Goal: Transaction & Acquisition: Book appointment/travel/reservation

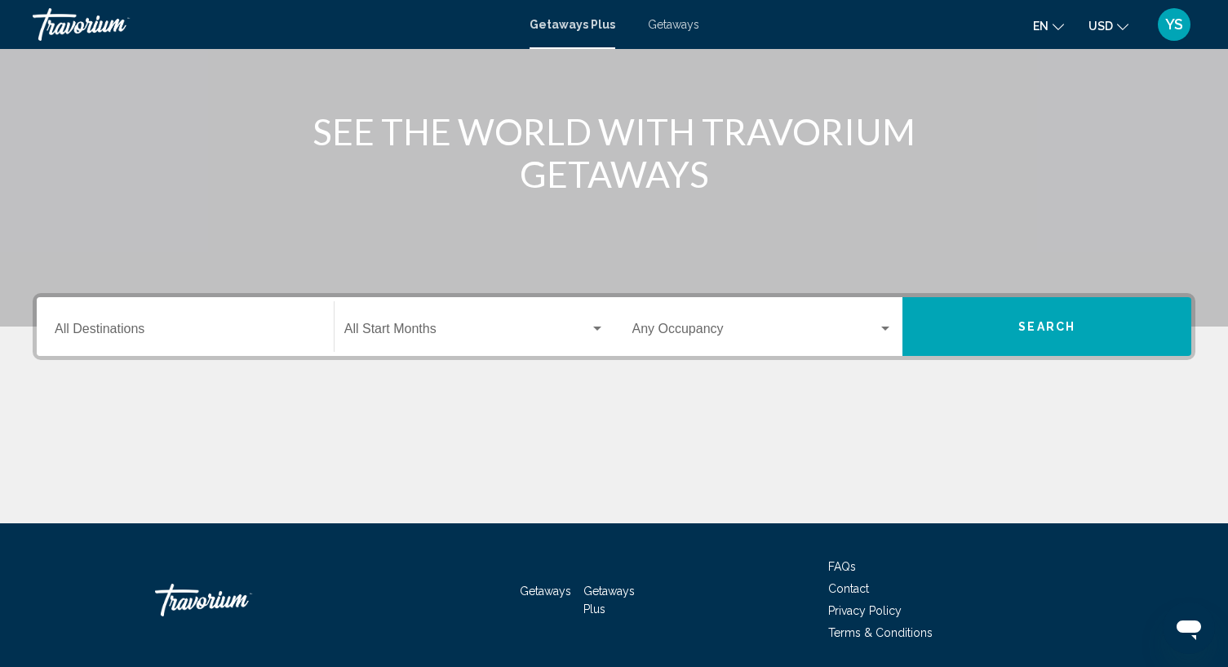
click at [113, 322] on div "Destination All Destinations" at bounding box center [185, 326] width 261 height 51
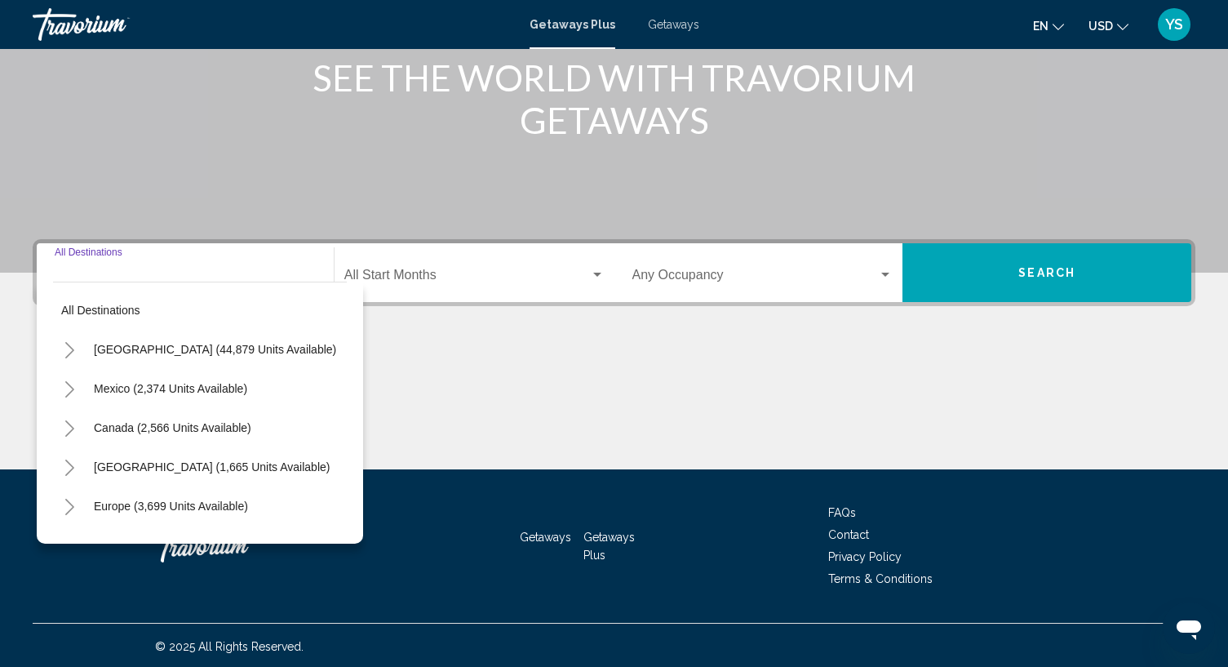
scroll to position [219, 0]
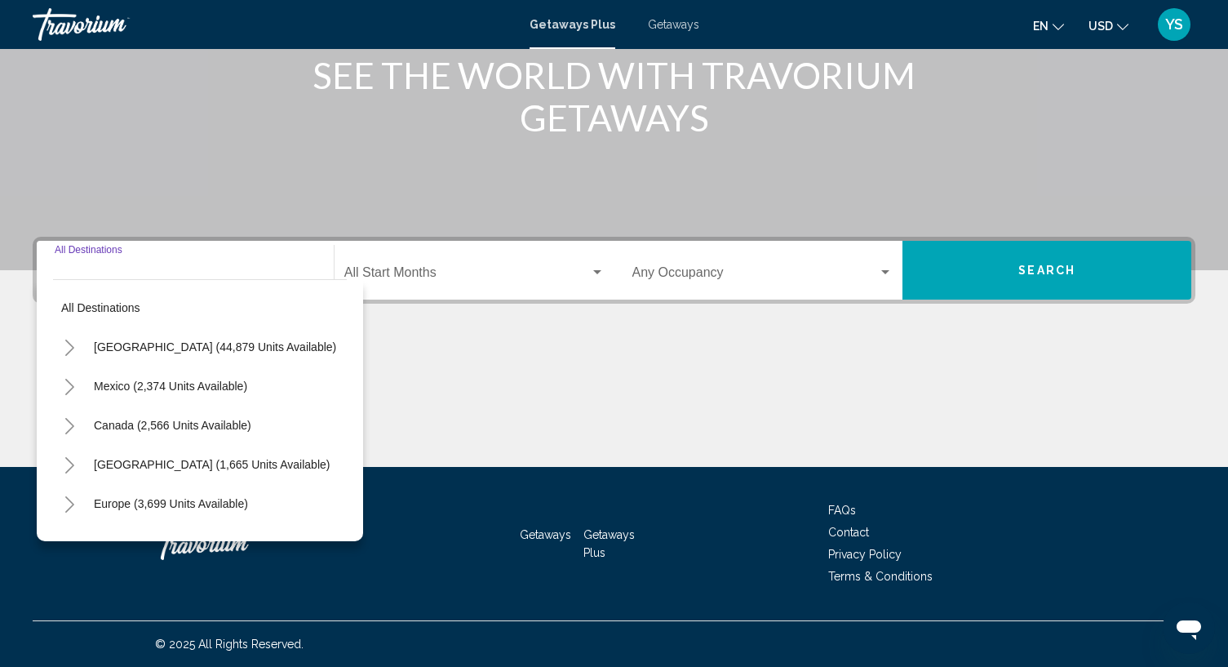
click at [125, 278] on input "Destination All Destinations" at bounding box center [185, 275] width 261 height 15
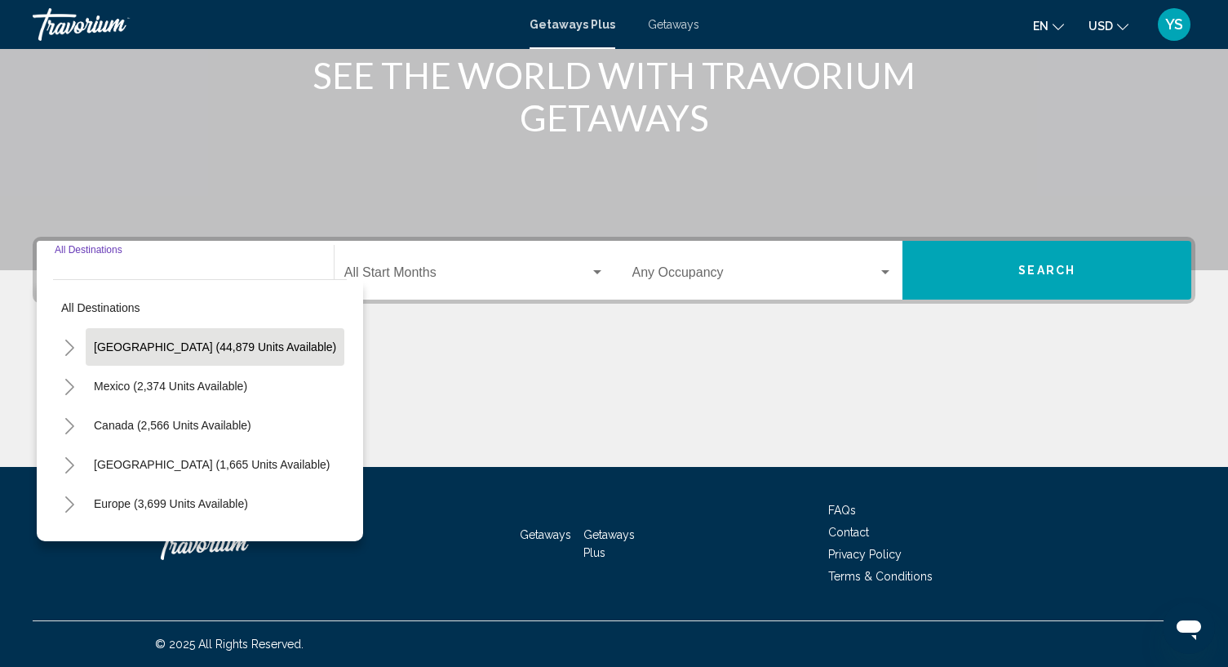
click at [129, 334] on button "[GEOGRAPHIC_DATA] (44,879 units available)" at bounding box center [215, 347] width 259 height 38
type input "**********"
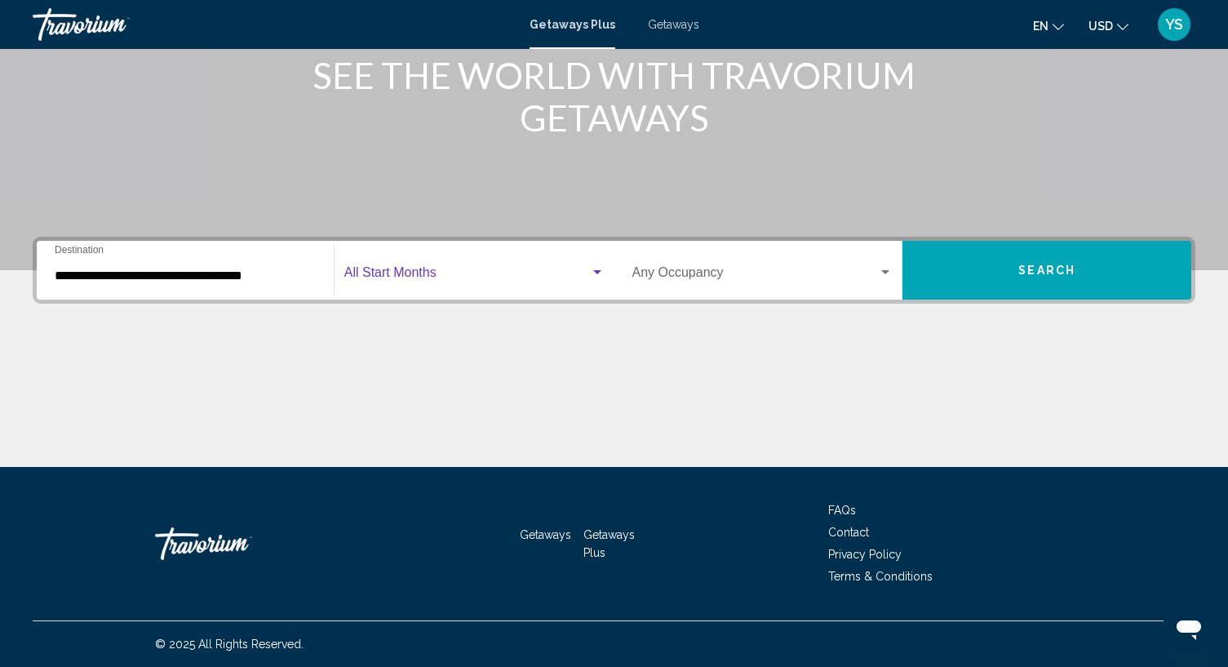
click at [405, 280] on span "Search widget" at bounding box center [467, 275] width 246 height 15
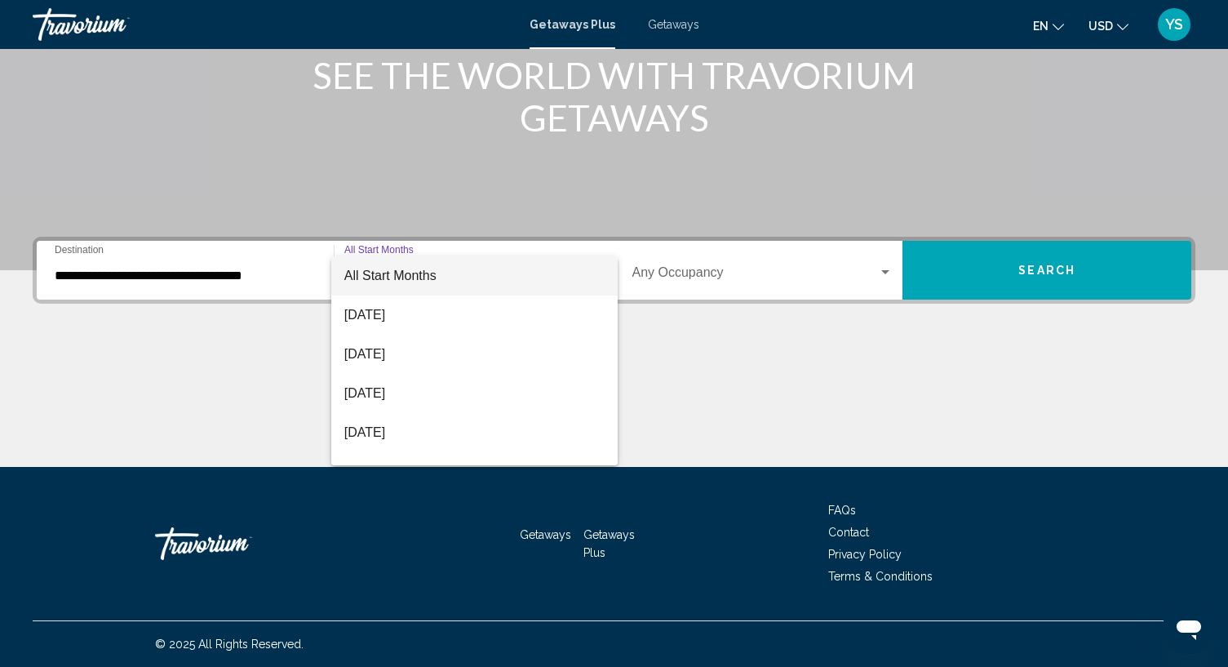
click at [888, 423] on div at bounding box center [614, 333] width 1228 height 667
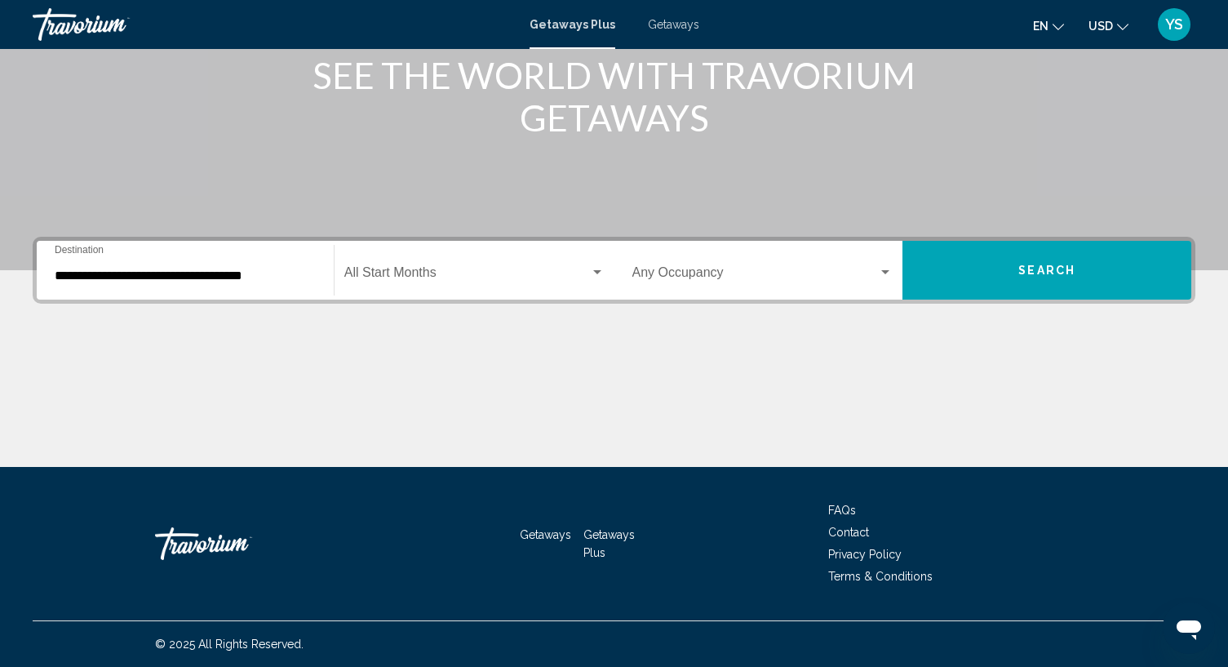
click at [676, 29] on span "Getaways" at bounding box center [673, 24] width 51 height 13
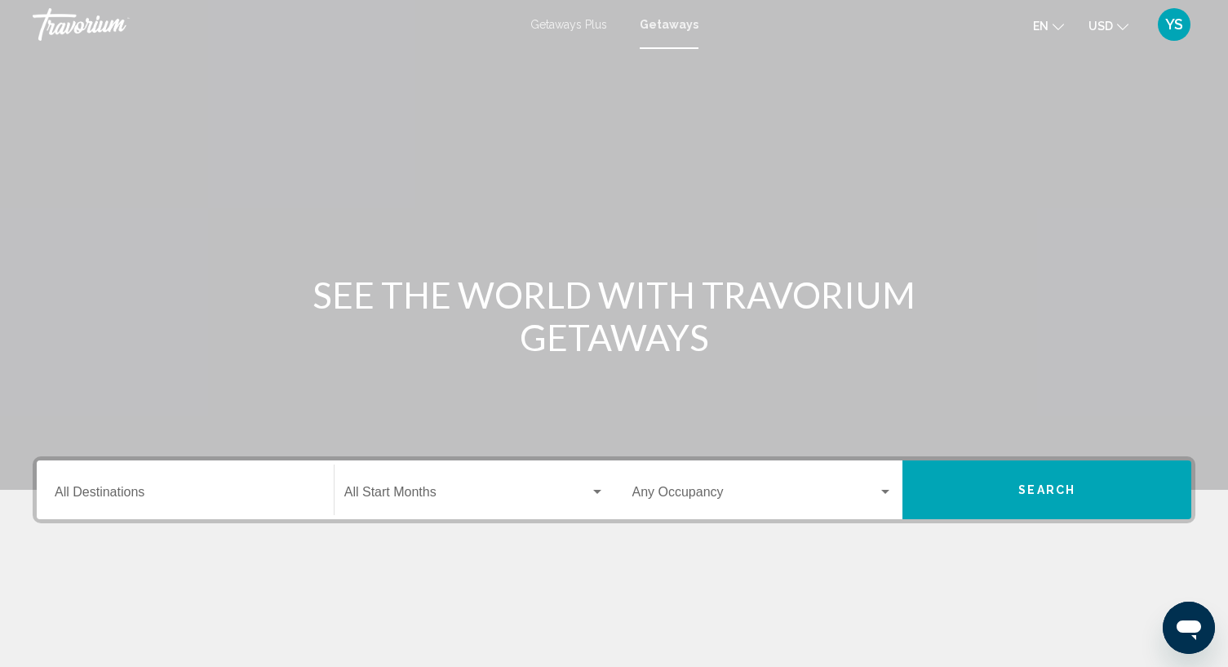
click at [113, 503] on div "Destination All Destinations" at bounding box center [185, 489] width 261 height 51
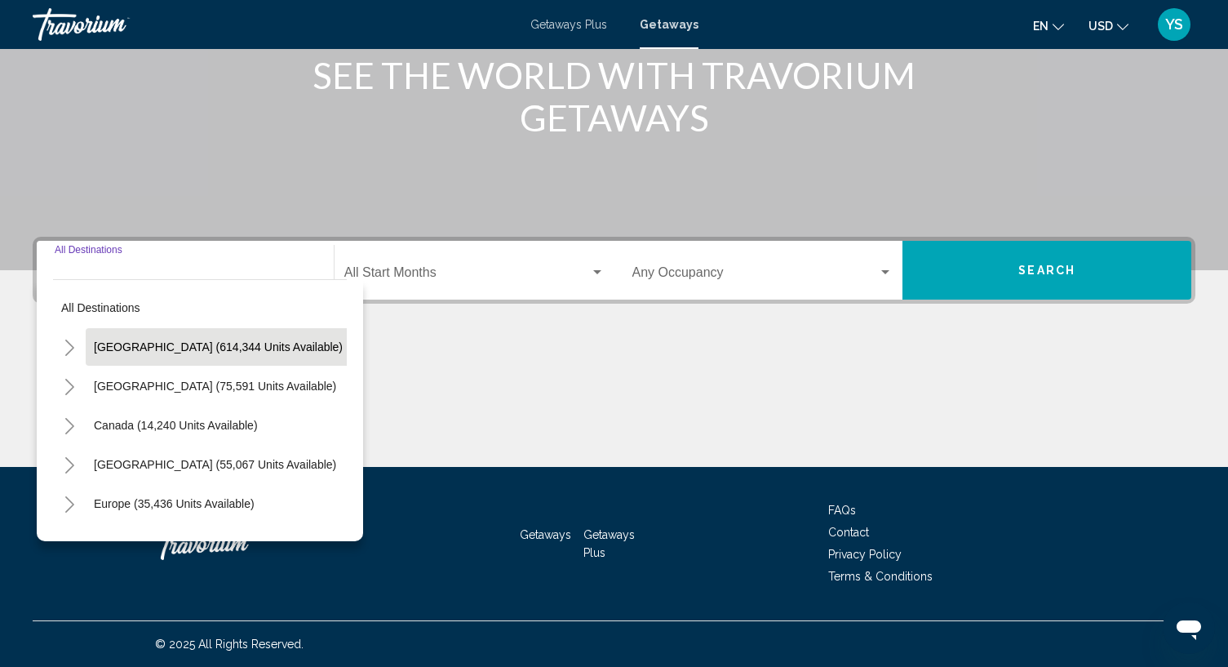
click at [149, 331] on button "[GEOGRAPHIC_DATA] (614,344 units available)" at bounding box center [218, 347] width 265 height 38
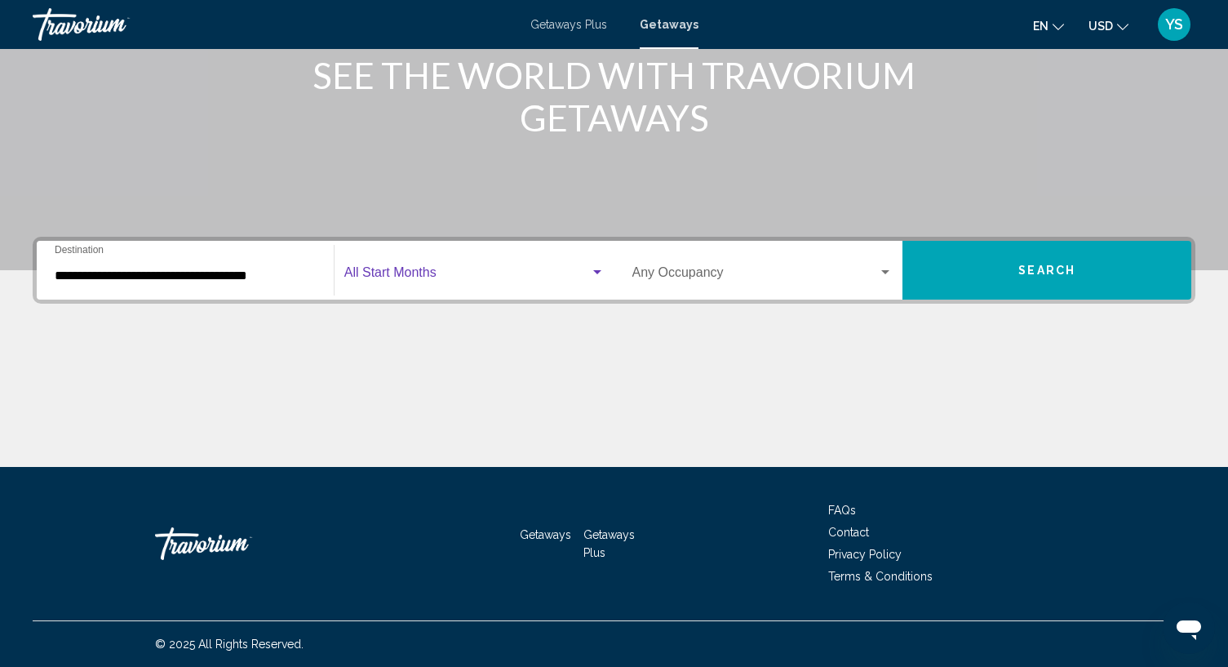
click at [381, 271] on span "Search widget" at bounding box center [467, 275] width 246 height 15
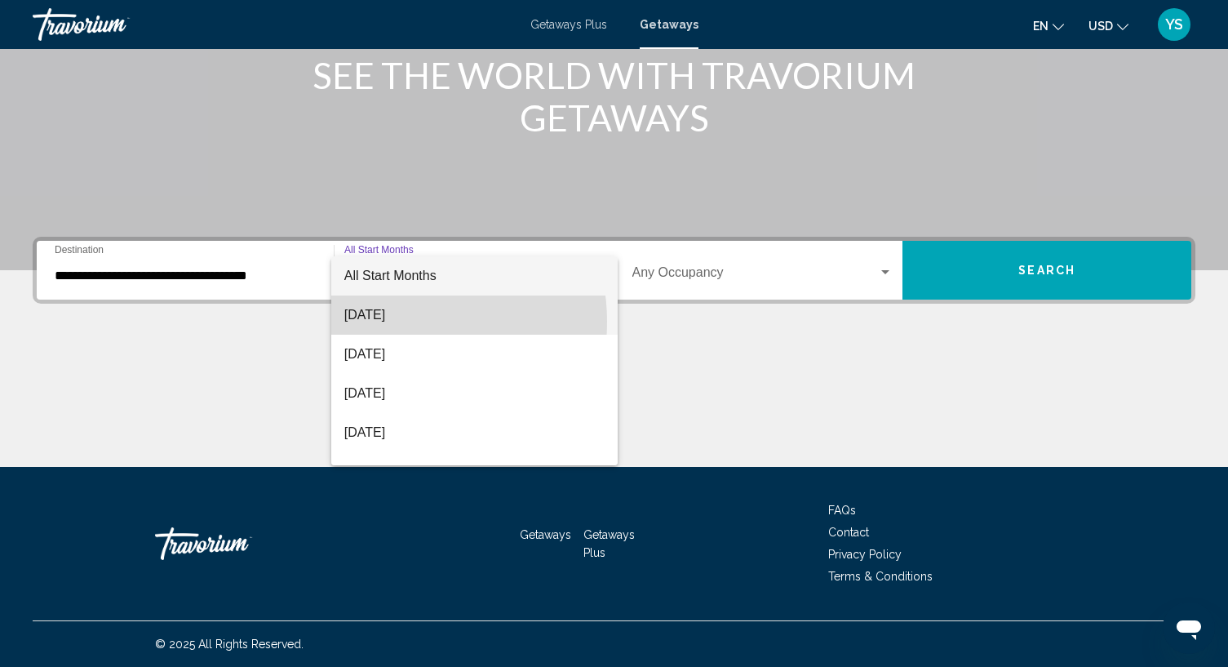
click at [399, 321] on span "[DATE]" at bounding box center [474, 314] width 260 height 39
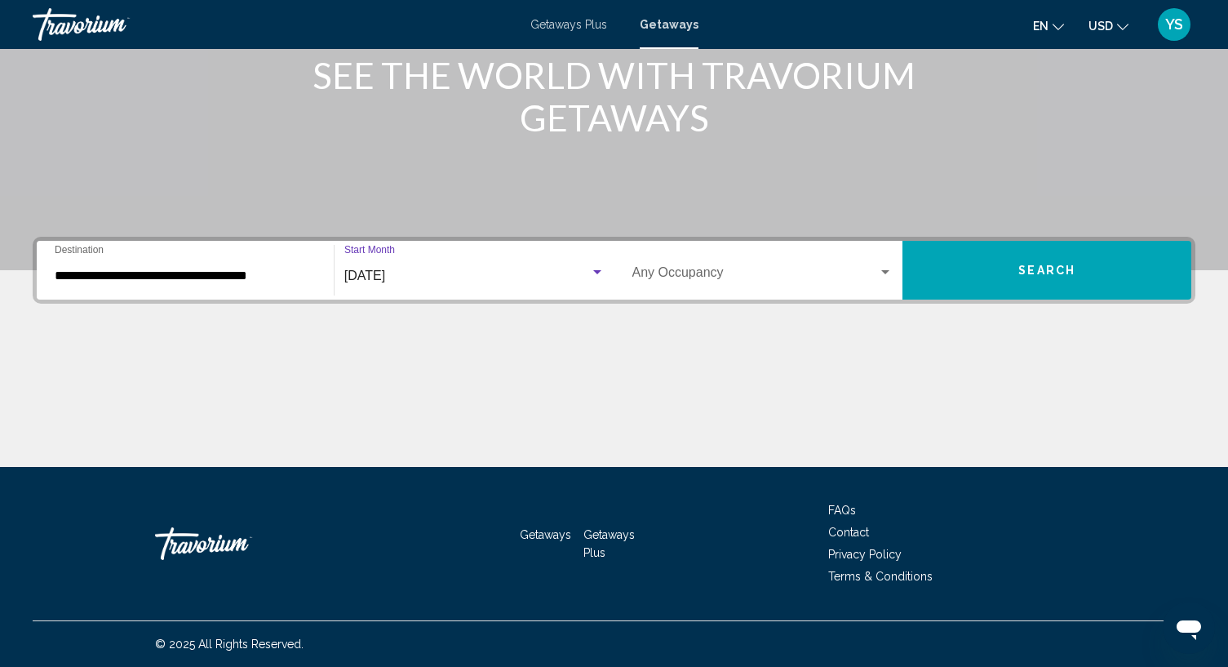
click at [674, 285] on div "Occupancy Any Occupancy" at bounding box center [762, 270] width 261 height 51
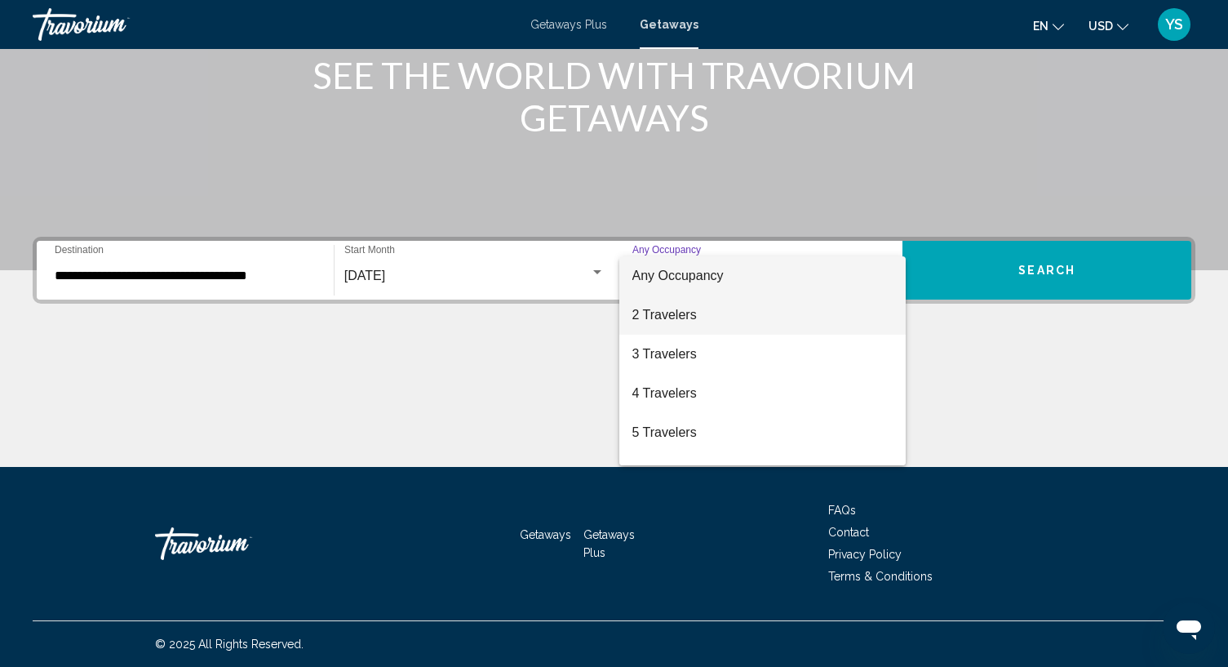
click at [688, 321] on span "2 Travelers" at bounding box center [762, 314] width 261 height 39
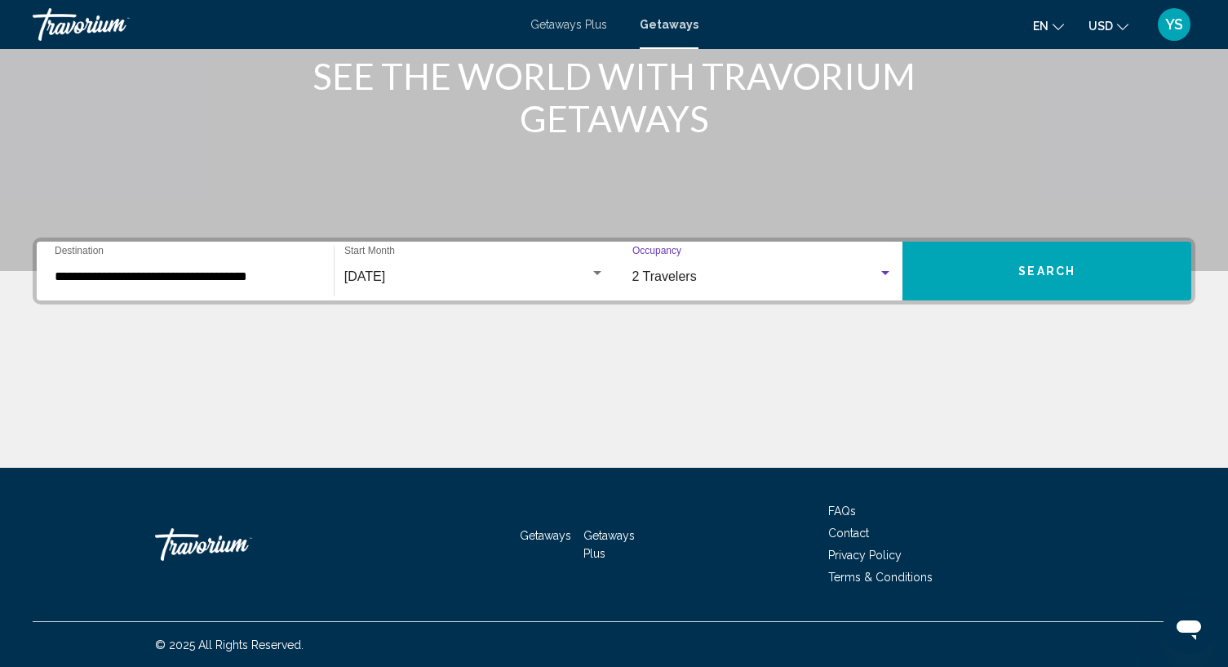
scroll to position [219, 0]
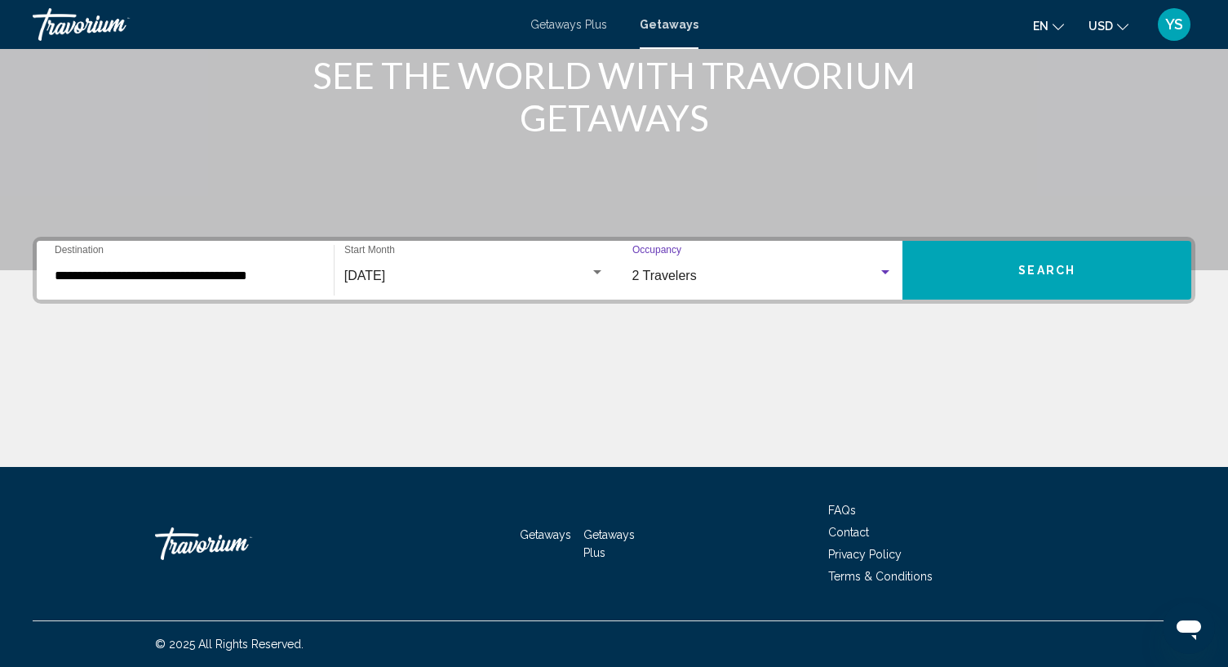
click at [169, 280] on input "**********" at bounding box center [185, 275] width 261 height 15
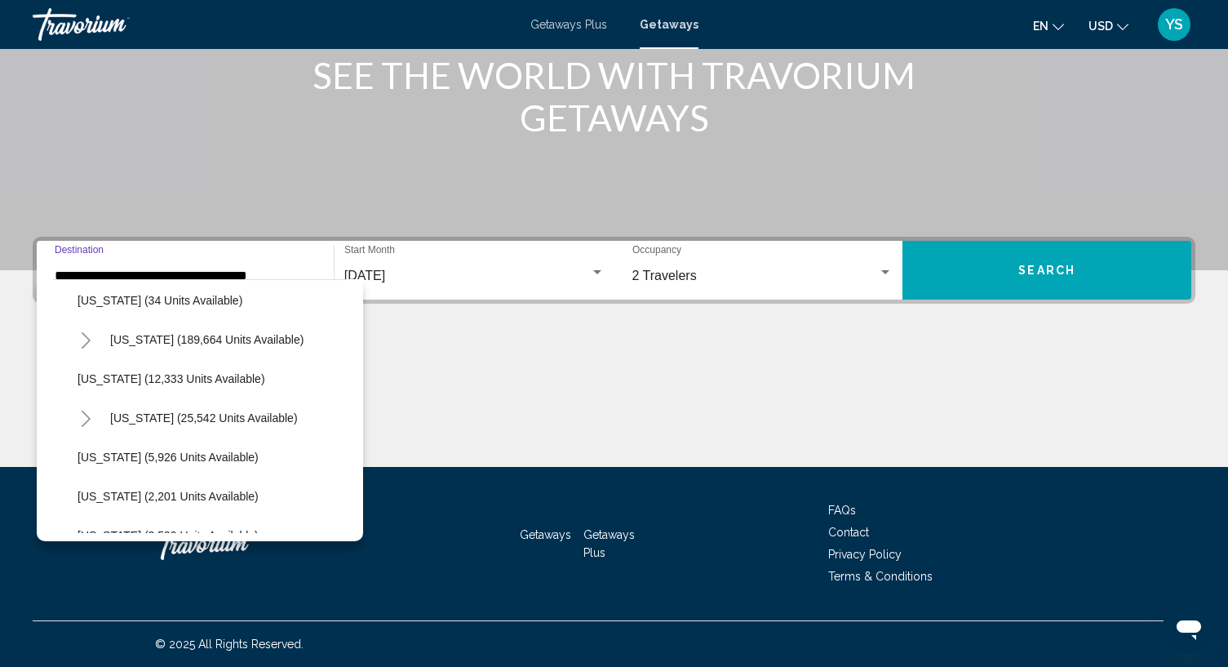
scroll to position [245, 0]
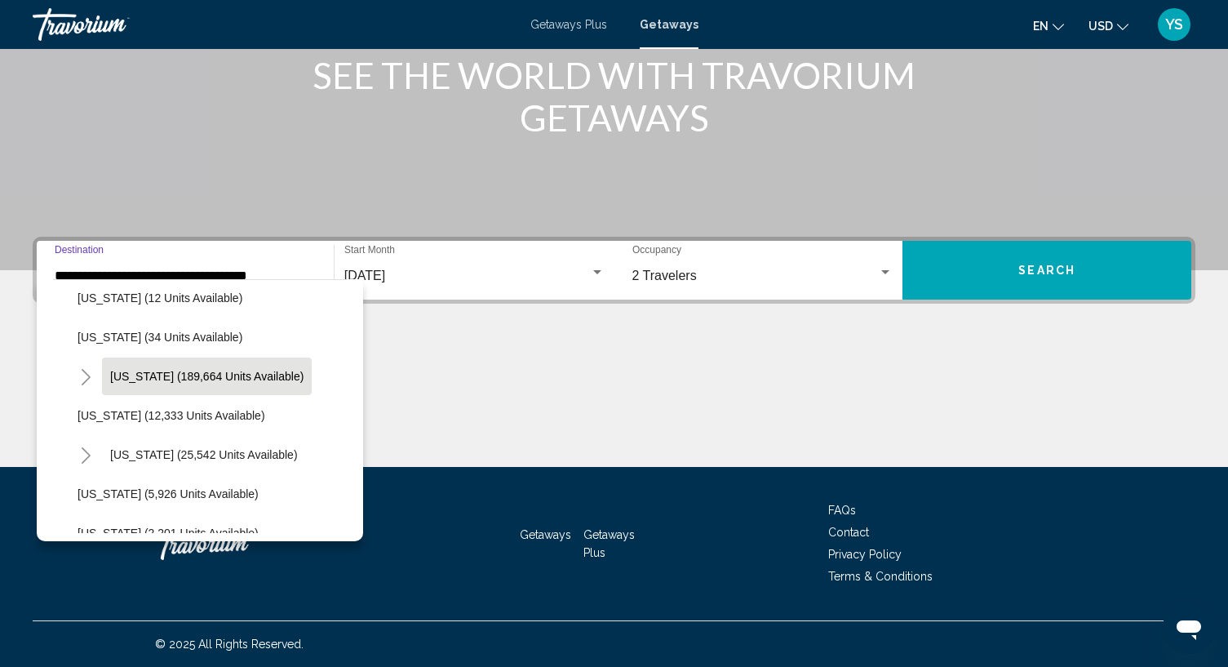
click at [198, 371] on span "[US_STATE] (189,664 units available)" at bounding box center [206, 376] width 193 height 13
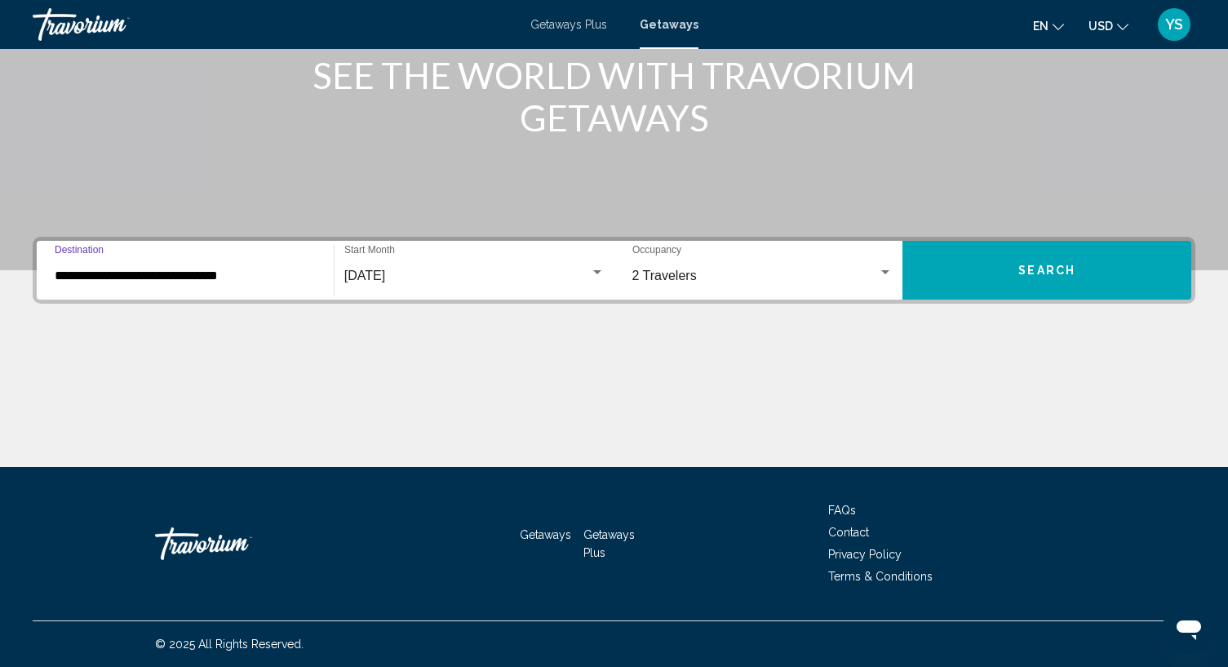
click at [155, 279] on input "**********" at bounding box center [185, 275] width 261 height 15
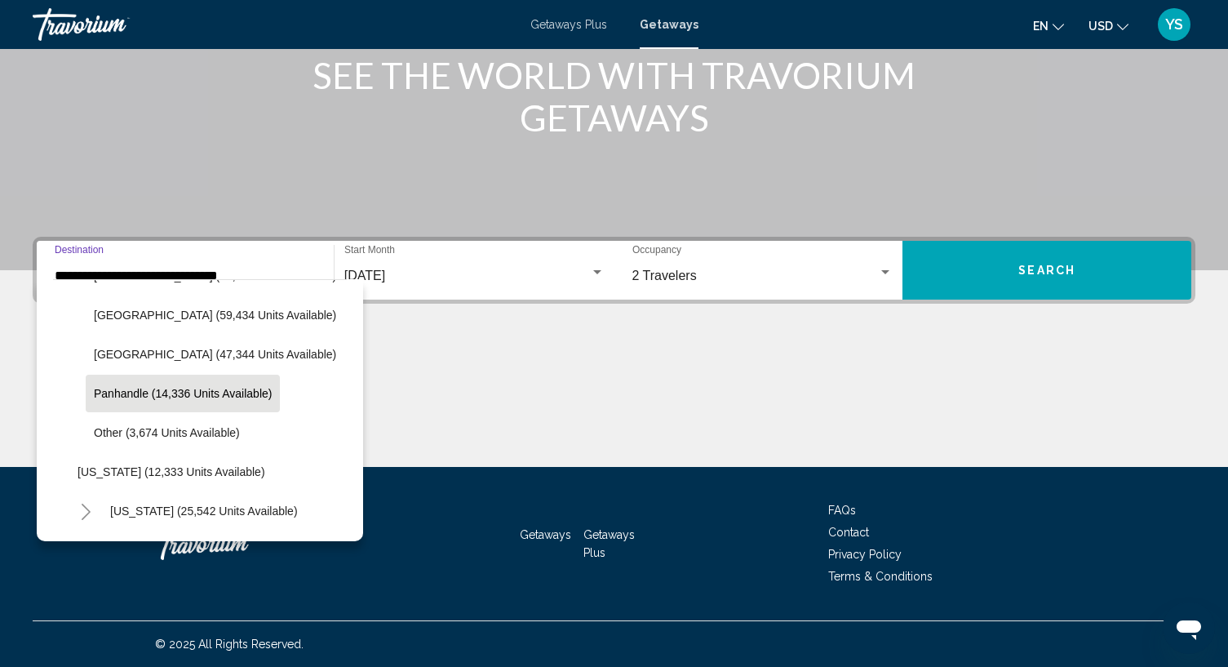
scroll to position [303, 0]
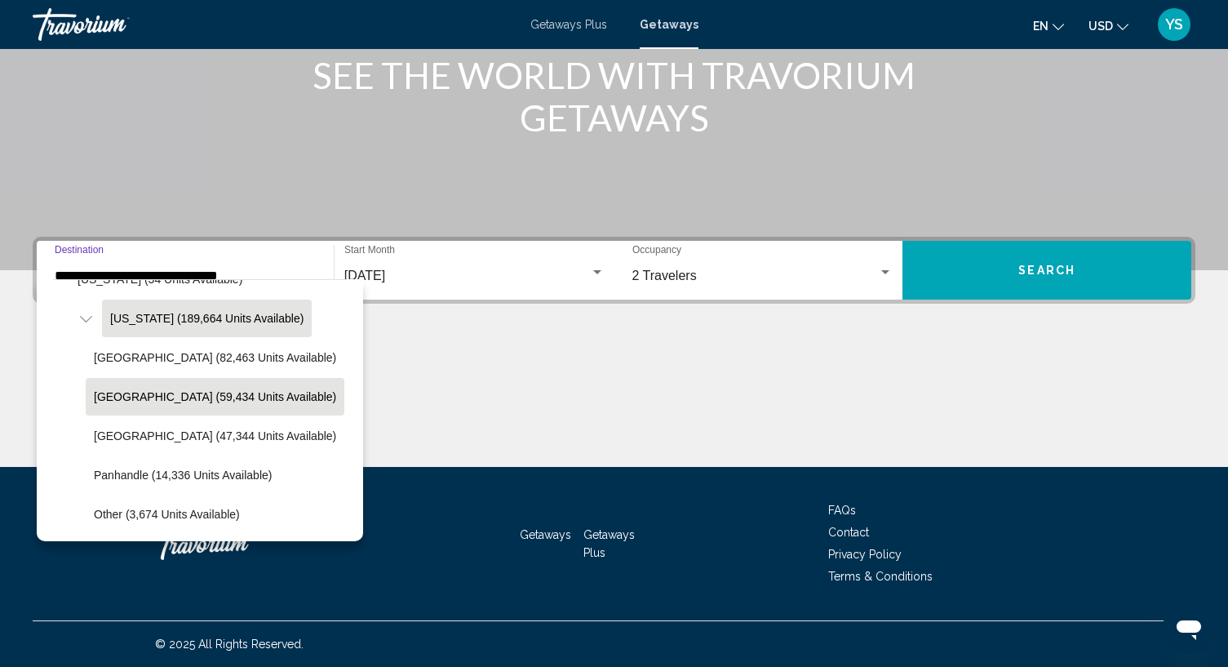
click at [193, 405] on button "[GEOGRAPHIC_DATA] (59,434 units available)" at bounding box center [215, 397] width 259 height 38
type input "**********"
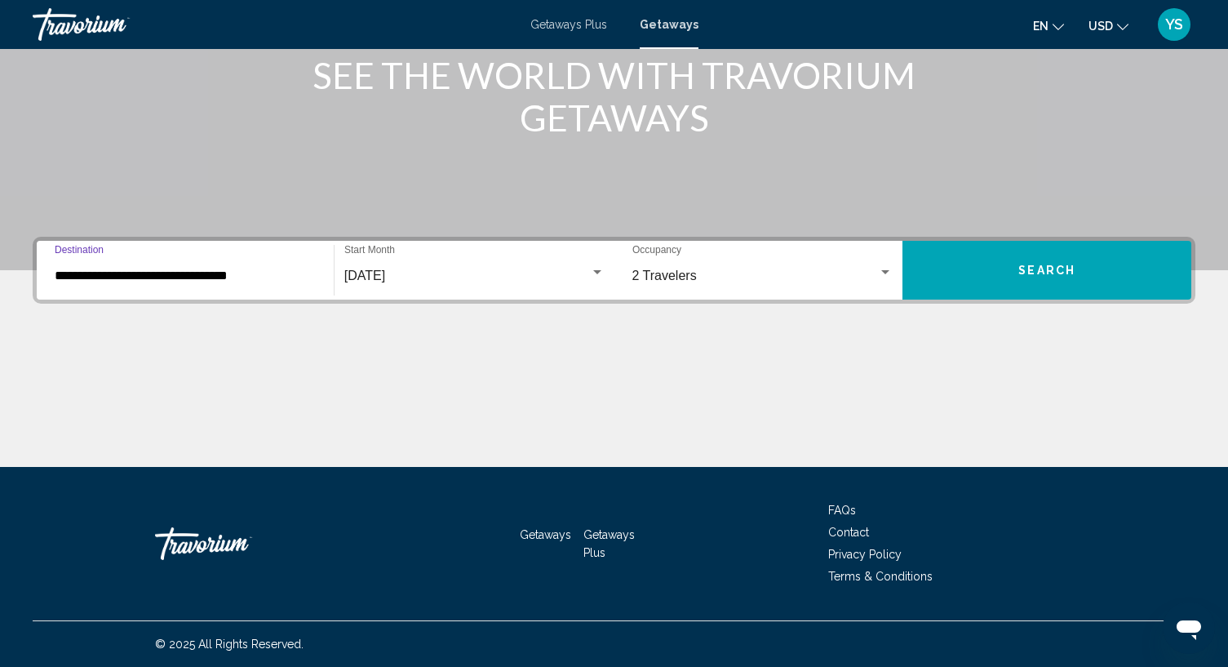
click at [183, 277] on input "**********" at bounding box center [185, 275] width 261 height 15
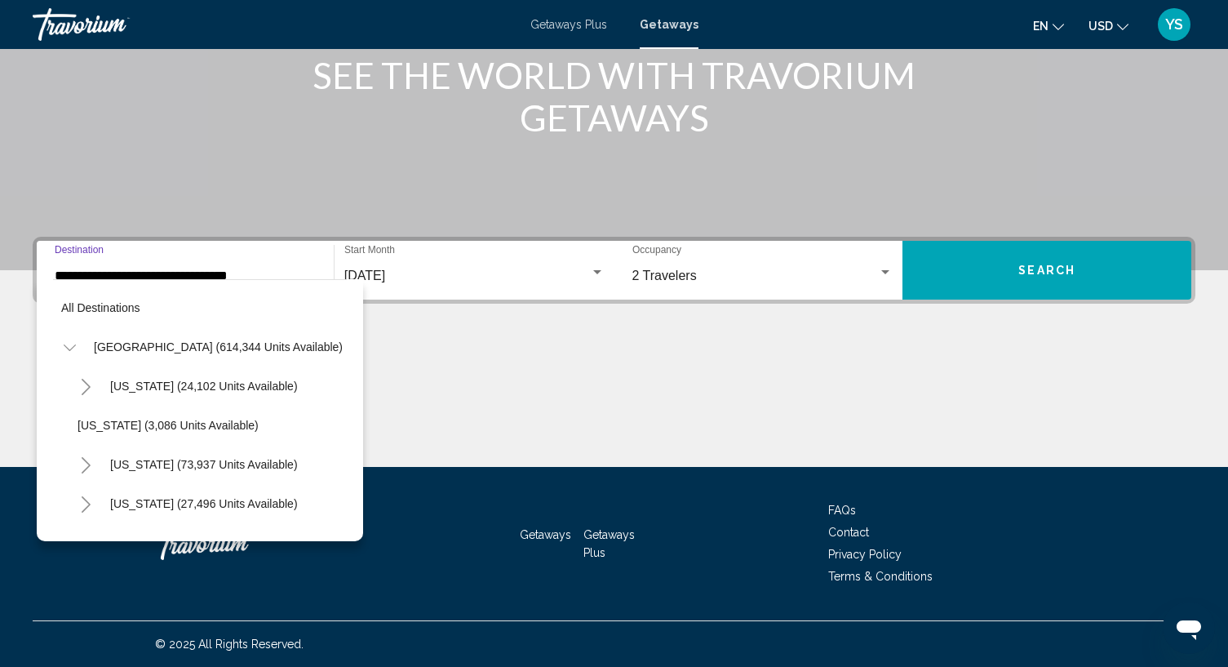
scroll to position [299, 0]
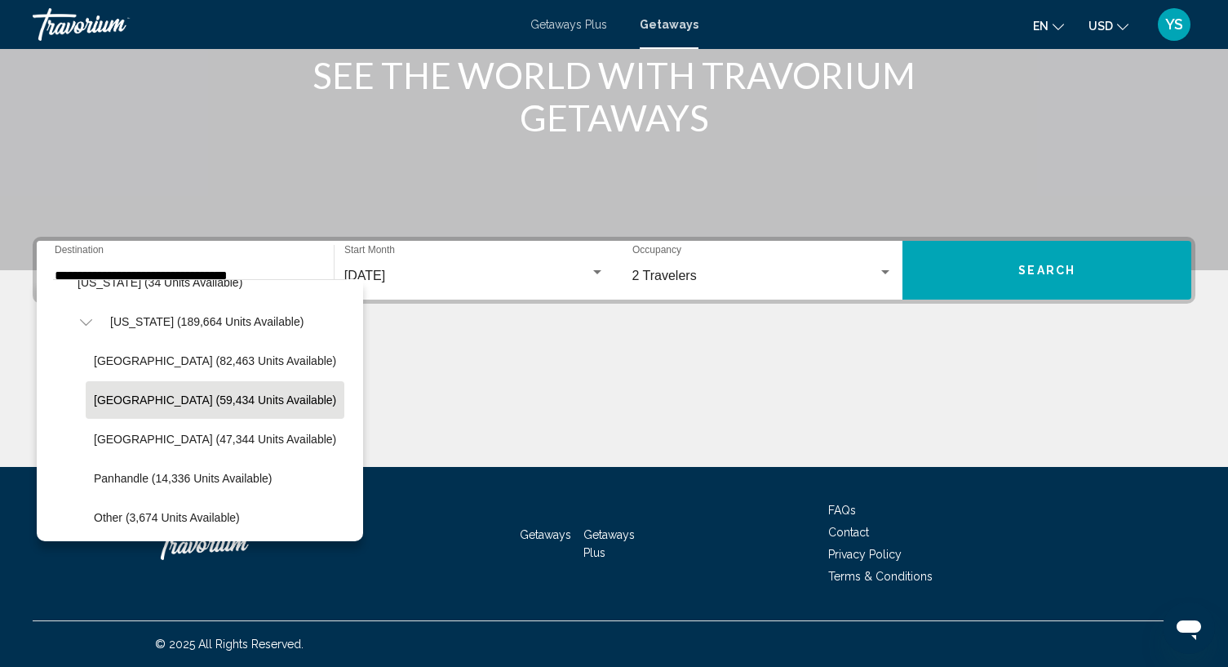
click at [470, 429] on div "Main content" at bounding box center [614, 405] width 1163 height 122
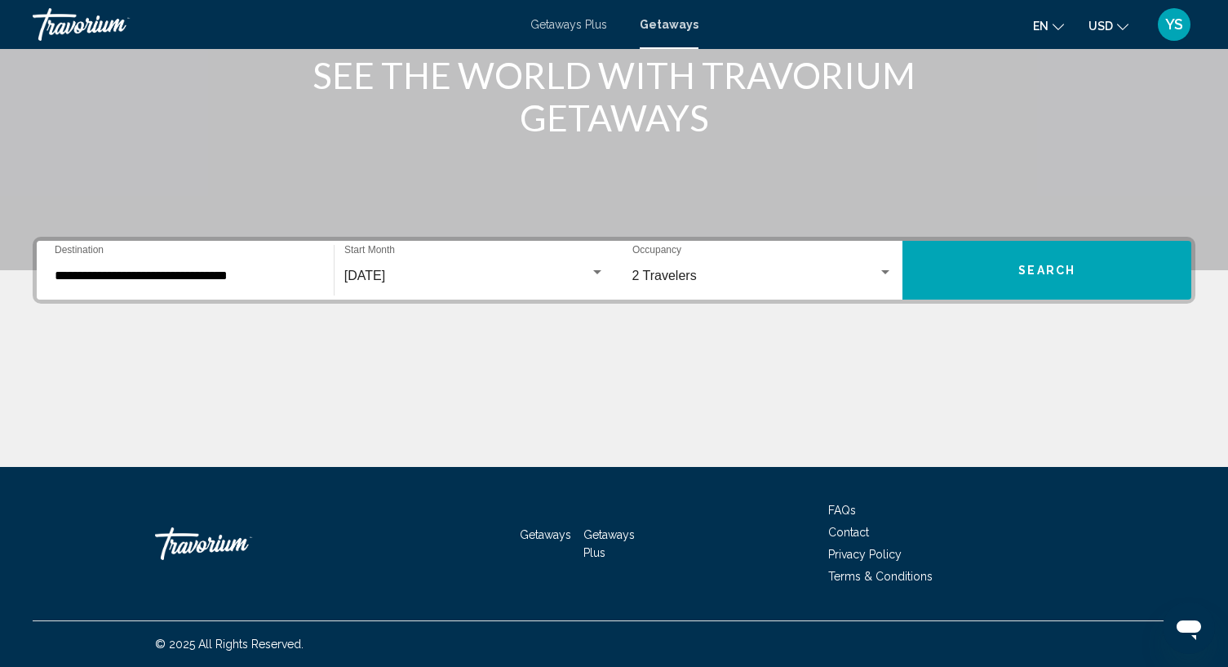
click at [990, 281] on button "Search" at bounding box center [1046, 270] width 289 height 59
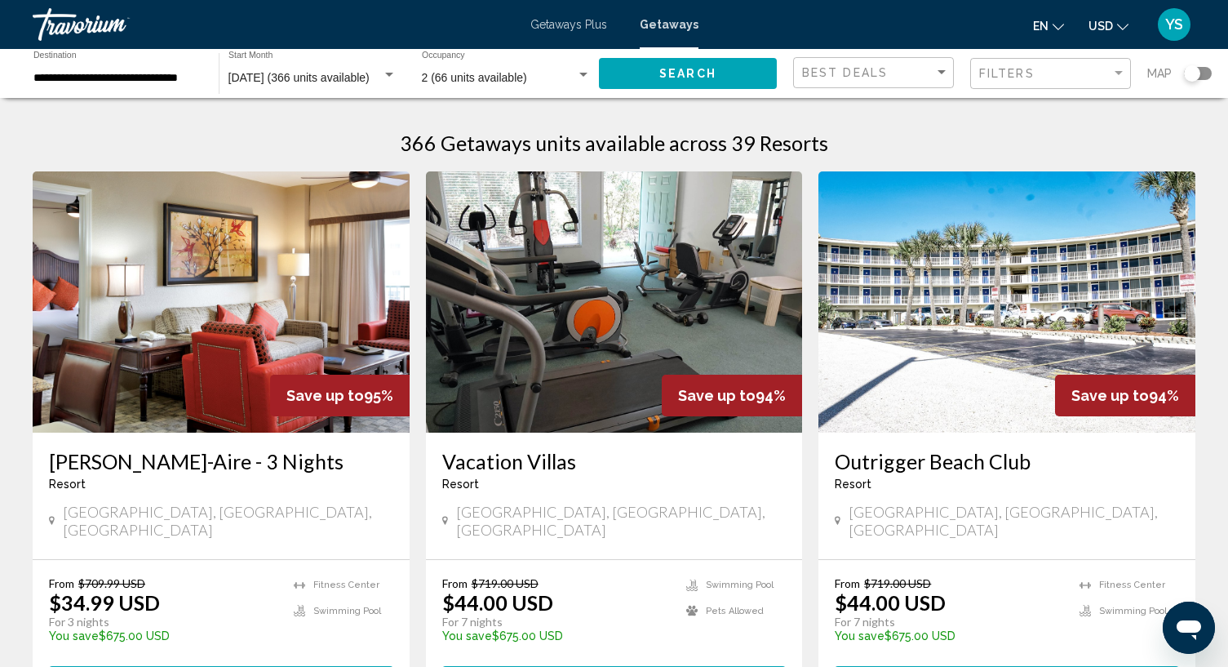
click at [1205, 74] on div "Search widget" at bounding box center [1198, 73] width 28 height 13
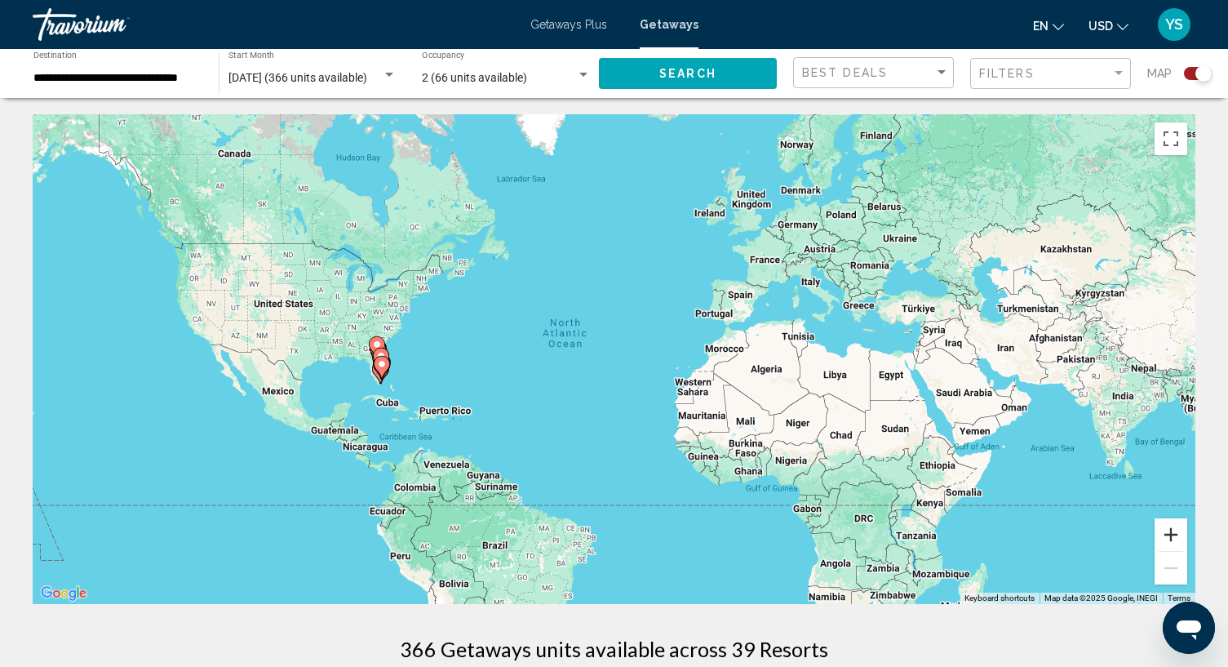
click at [1171, 537] on button "Zoom in" at bounding box center [1170, 534] width 33 height 33
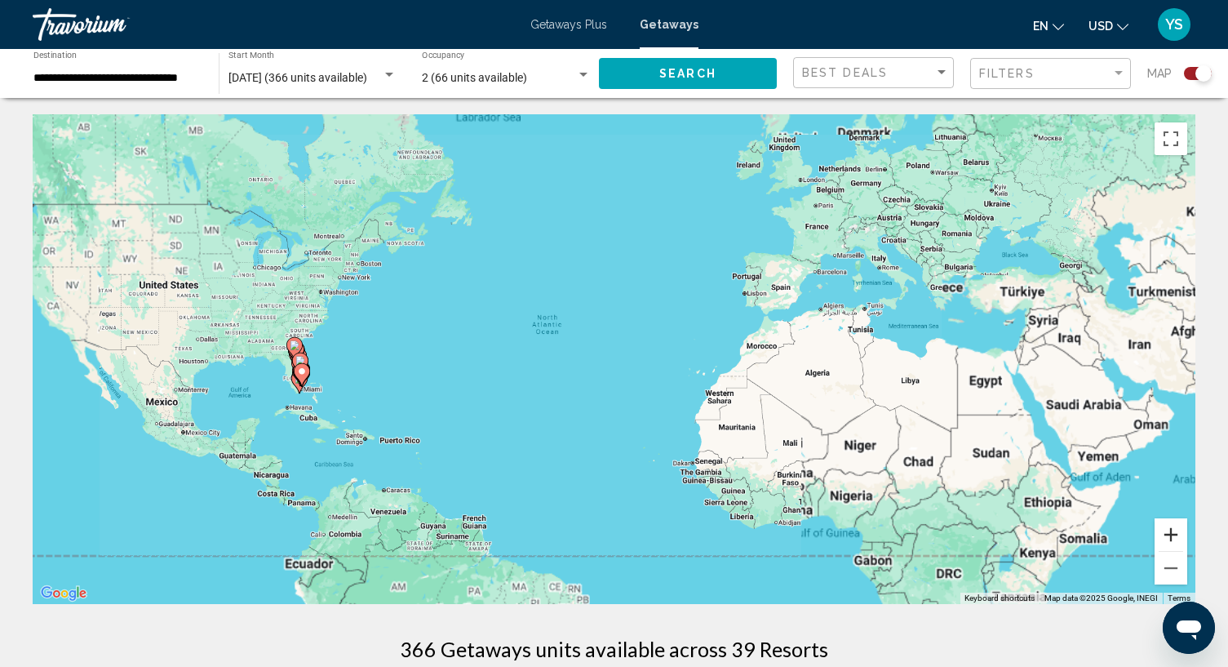
click at [1171, 537] on button "Zoom in" at bounding box center [1170, 534] width 33 height 33
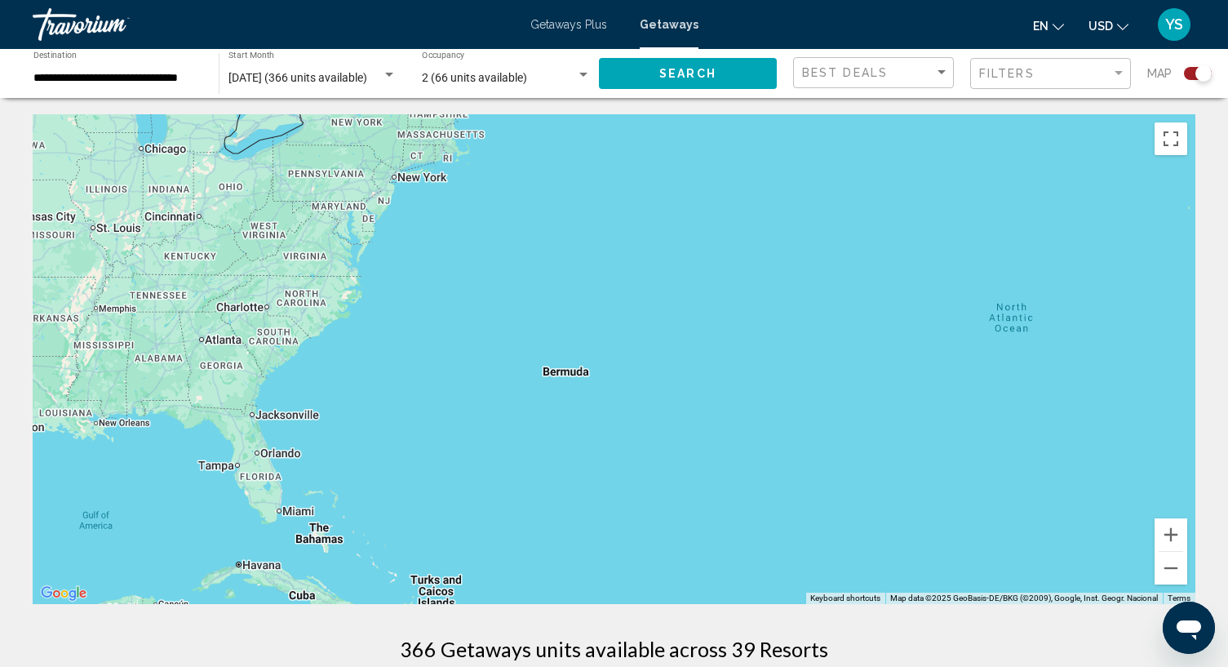
drag, startPoint x: 467, startPoint y: 373, endPoint x: 1067, endPoint y: 439, distance: 603.2
click at [1067, 439] on div "Main content" at bounding box center [614, 358] width 1163 height 489
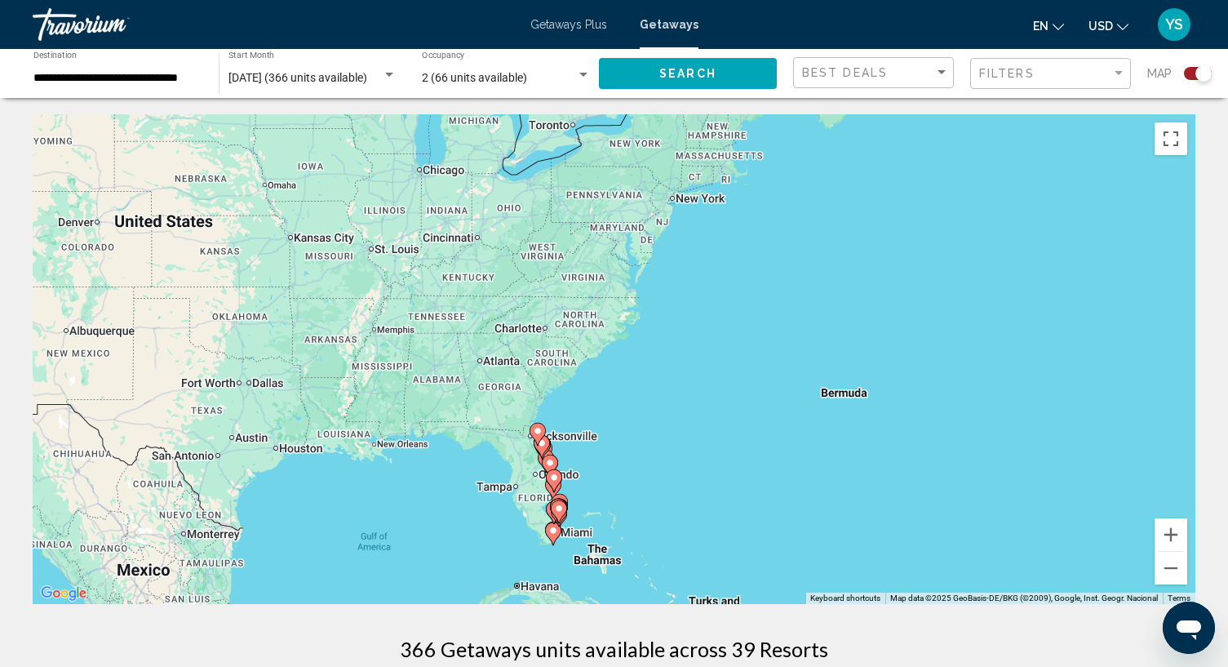
drag, startPoint x: 412, startPoint y: 401, endPoint x: 468, endPoint y: 398, distance: 56.4
click at [468, 398] on div "To activate drag with keyboard, press Alt + Enter. Once in keyboard drag state,…" at bounding box center [614, 358] width 1163 height 489
click at [1177, 538] on button "Zoom in" at bounding box center [1170, 534] width 33 height 33
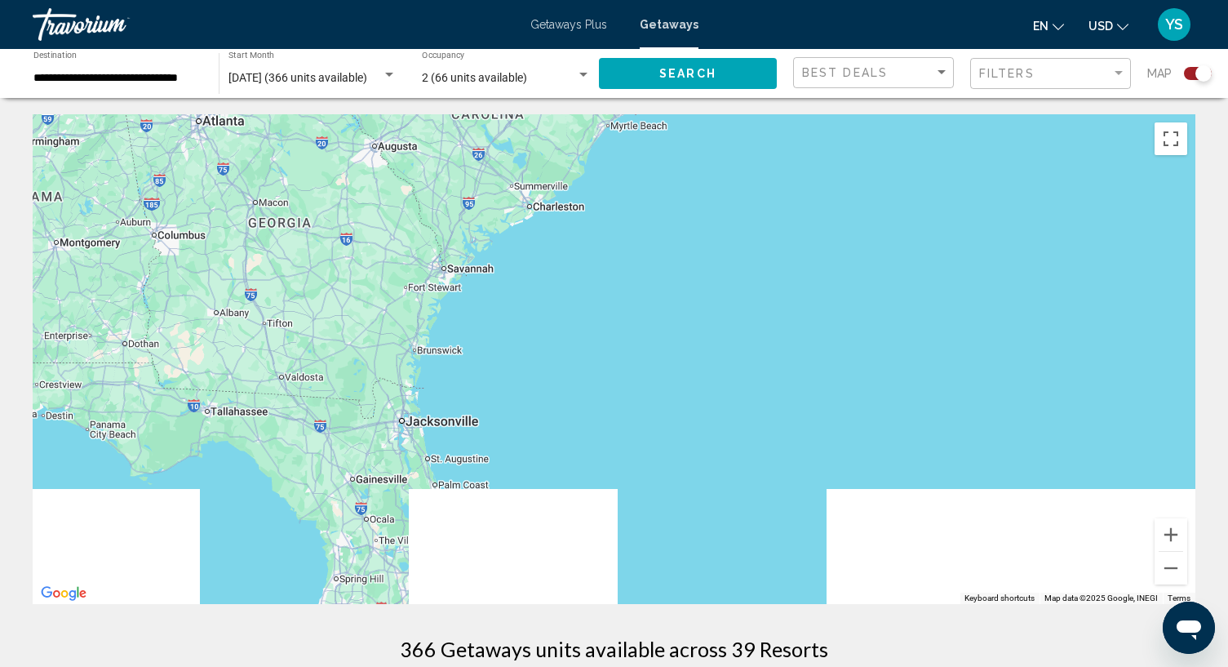
drag, startPoint x: 679, startPoint y: 482, endPoint x: 826, endPoint y: 155, distance: 358.6
click at [826, 155] on div "Main content" at bounding box center [614, 358] width 1163 height 489
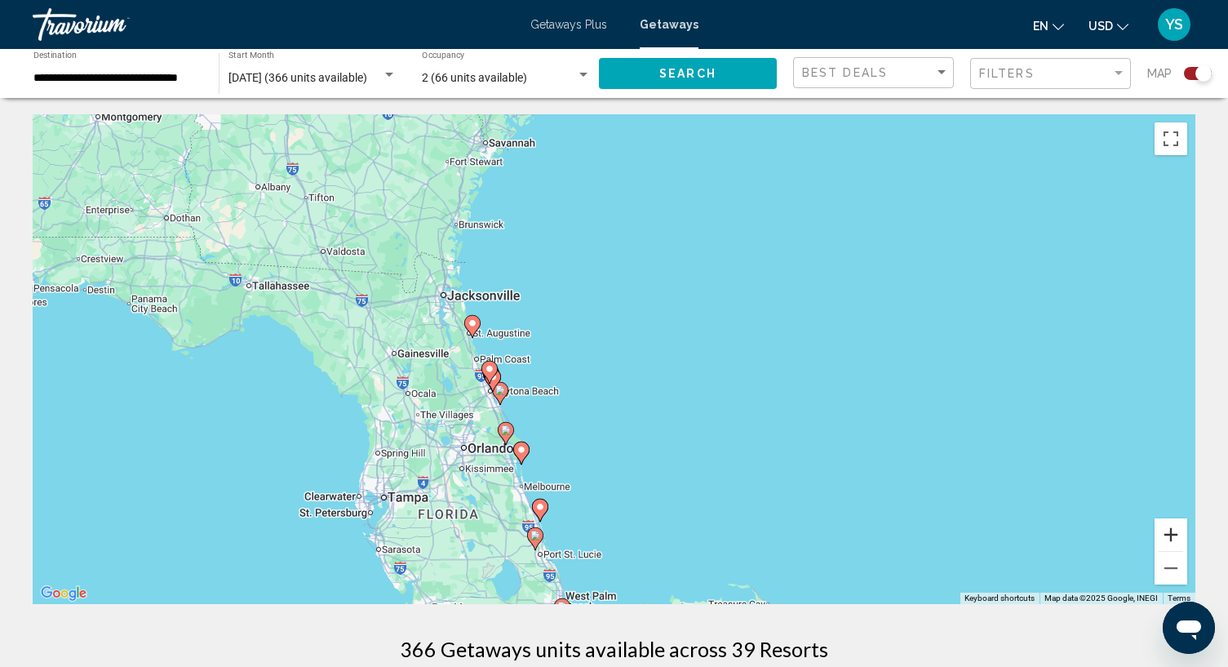
click at [1170, 532] on button "Zoom in" at bounding box center [1170, 534] width 33 height 33
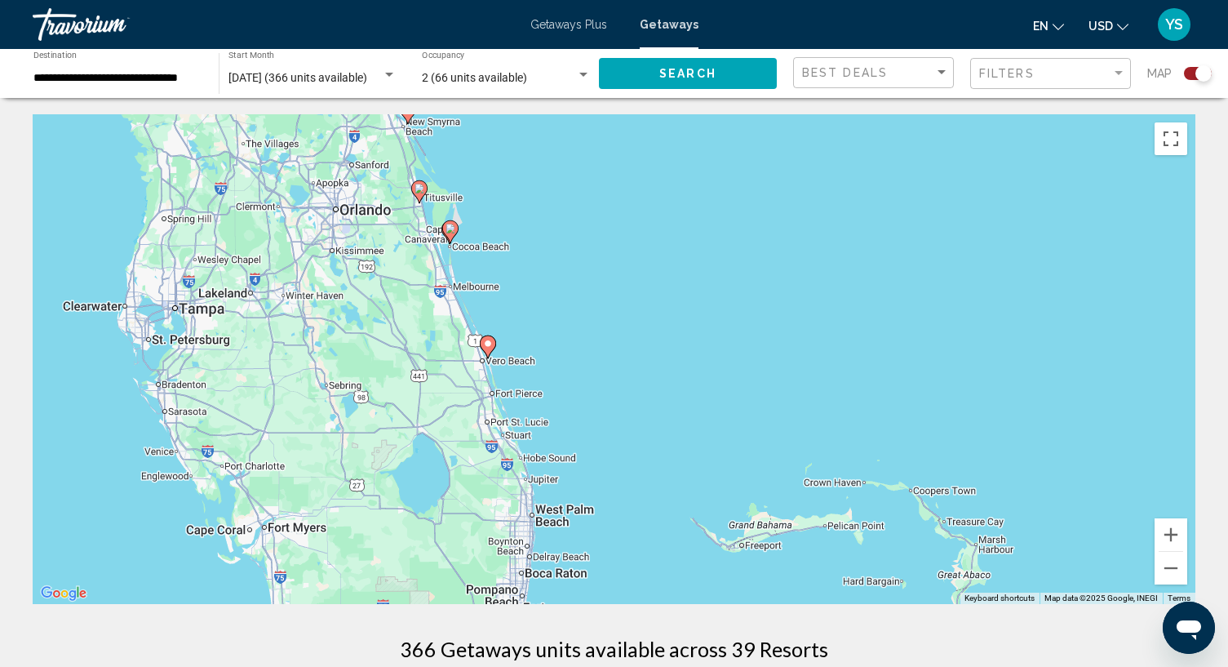
drag, startPoint x: 772, startPoint y: 462, endPoint x: 803, endPoint y: 94, distance: 369.2
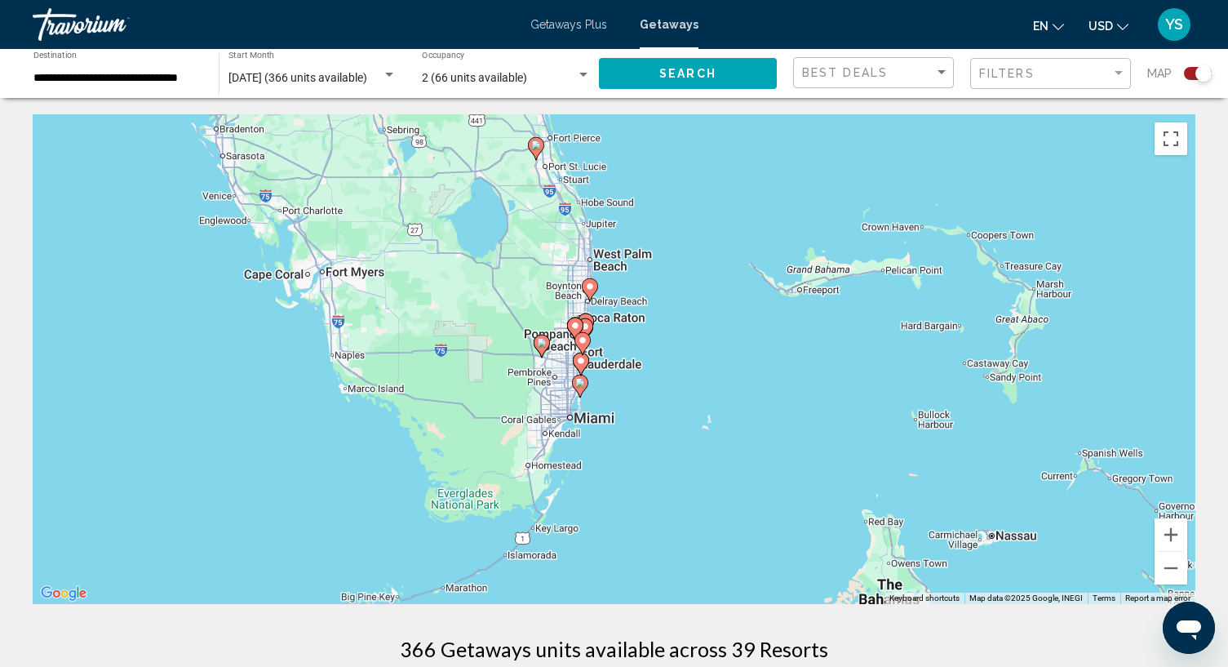
drag, startPoint x: 604, startPoint y: 502, endPoint x: 649, endPoint y: 323, distance: 184.2
click at [649, 323] on div "To activate drag with keyboard, press Alt + Enter. Once in keyboard drag state,…" at bounding box center [614, 358] width 1163 height 489
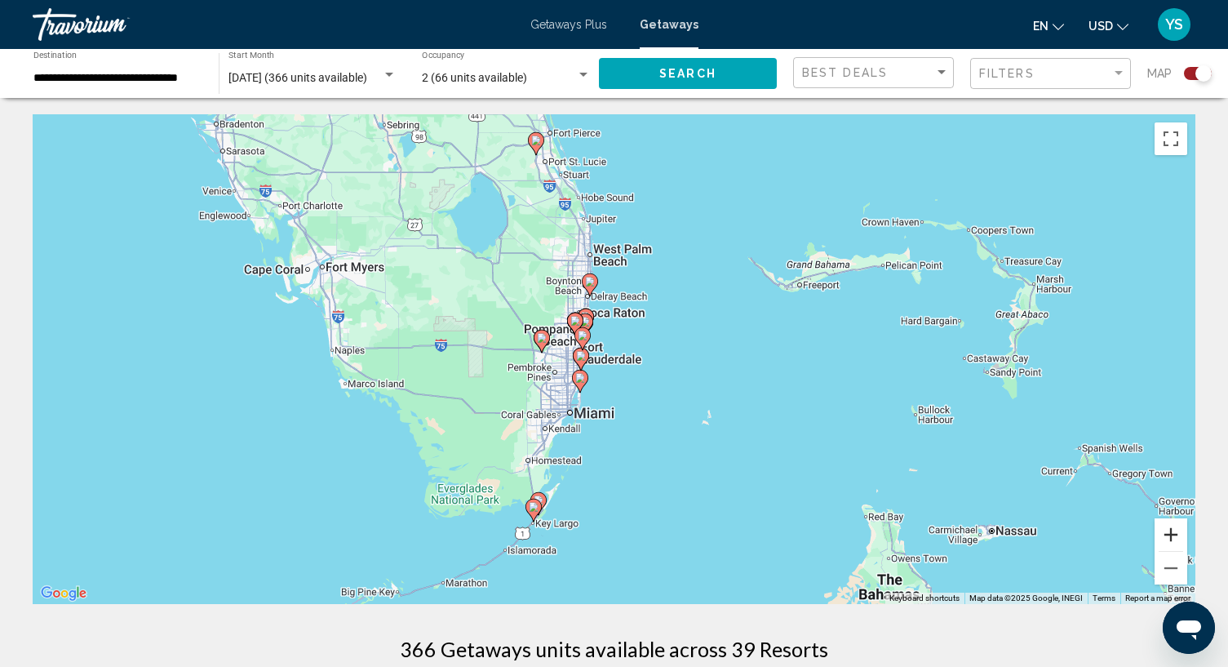
click at [1173, 537] on button "Zoom in" at bounding box center [1170, 534] width 33 height 33
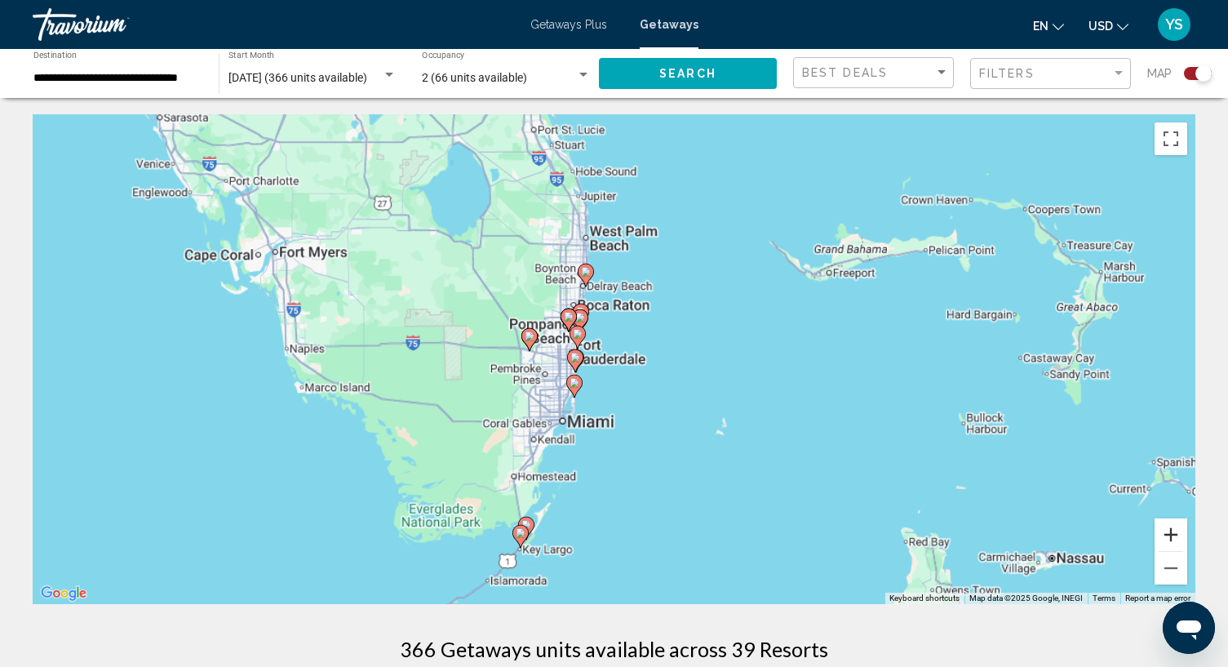
click at [1173, 537] on button "Zoom in" at bounding box center [1170, 534] width 33 height 33
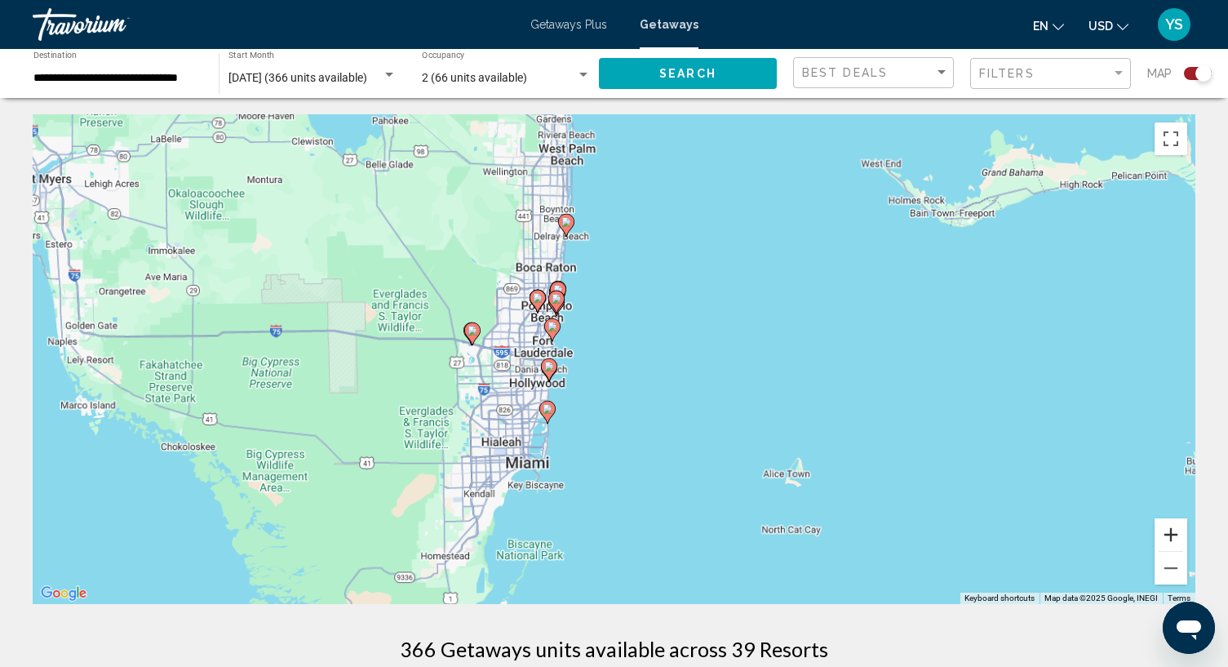
click at [1173, 537] on button "Zoom in" at bounding box center [1170, 534] width 33 height 33
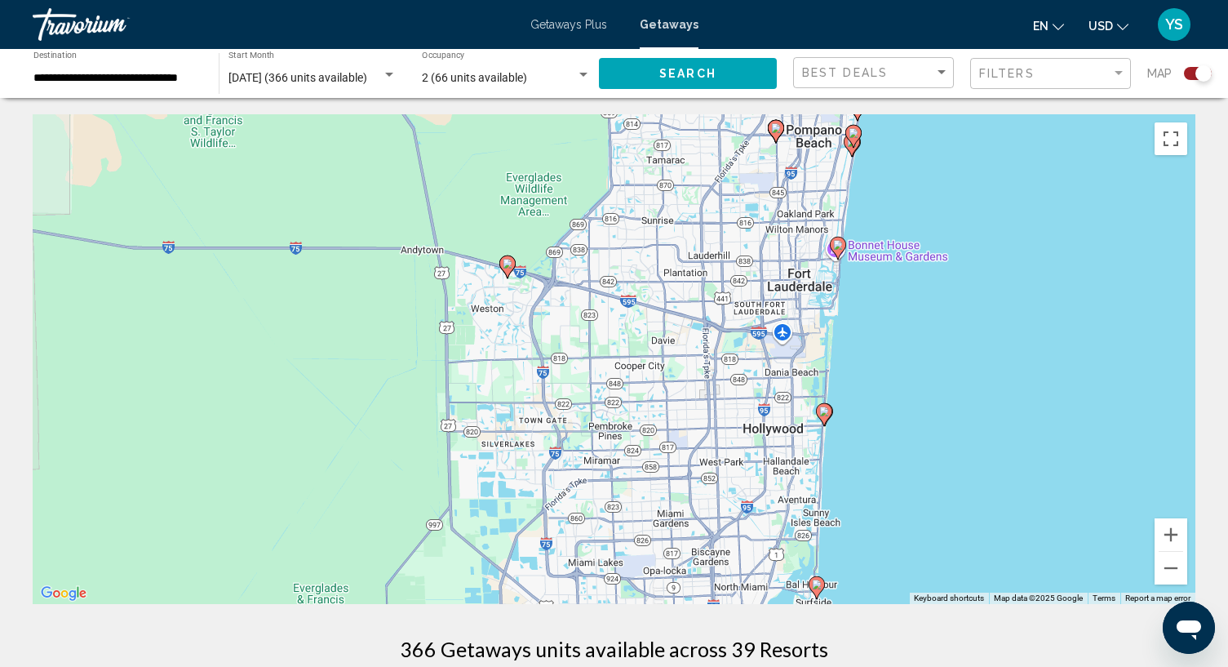
drag, startPoint x: 463, startPoint y: 374, endPoint x: 957, endPoint y: 340, distance: 494.7
click at [957, 340] on div "To activate drag with keyboard, press Alt + Enter. Once in keyboard drag state,…" at bounding box center [614, 358] width 1163 height 489
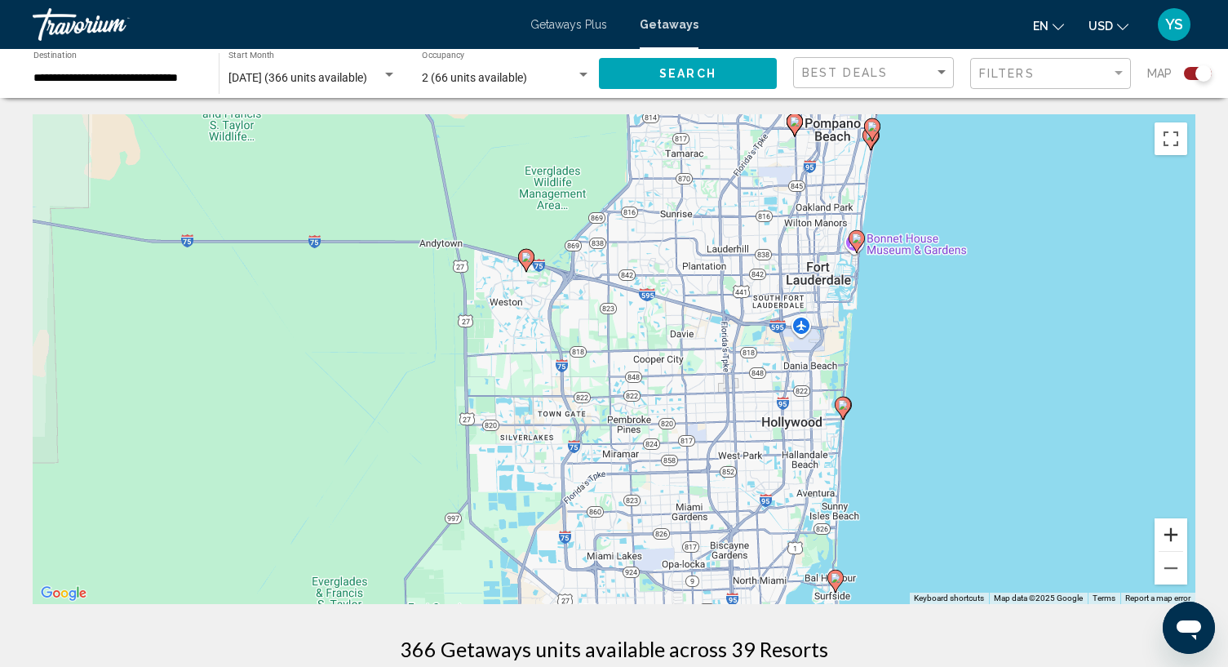
click at [1167, 543] on button "Zoom in" at bounding box center [1170, 534] width 33 height 33
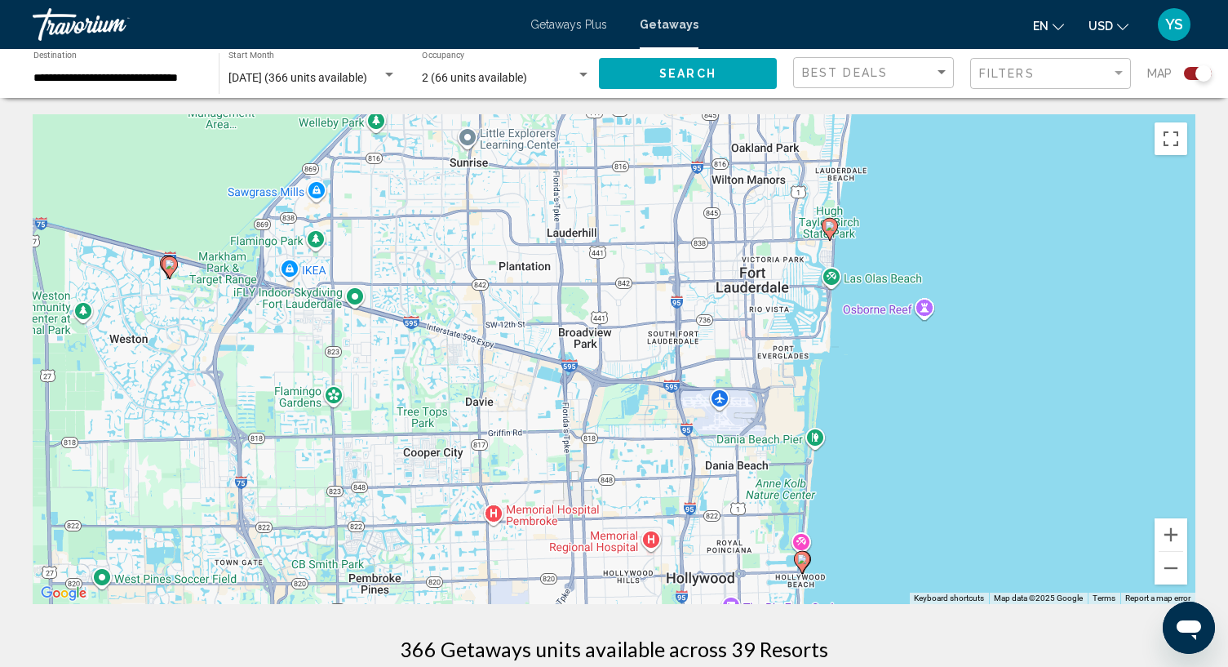
drag, startPoint x: 895, startPoint y: 251, endPoint x: 623, endPoint y: 345, distance: 287.4
click at [623, 345] on div "To activate drag with keyboard, press Alt + Enter. Once in keyboard drag state,…" at bounding box center [614, 358] width 1163 height 489
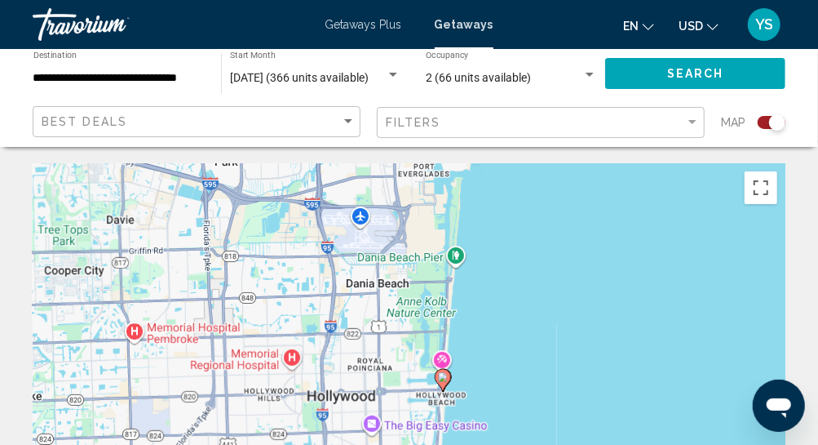
drag, startPoint x: 581, startPoint y: 321, endPoint x: 439, endPoint y: 113, distance: 251.8
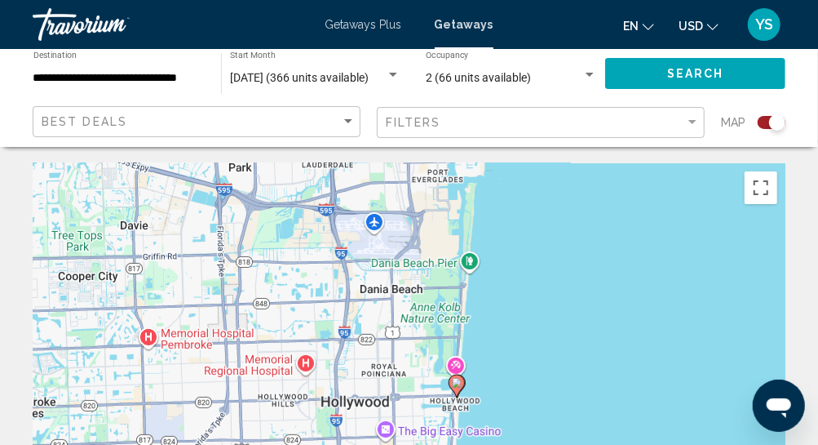
drag, startPoint x: 475, startPoint y: 379, endPoint x: 494, endPoint y: 418, distance: 43.8
click at [494, 418] on div "To activate drag with keyboard, press Alt + Enter. Once in keyboard drag state,…" at bounding box center [409, 407] width 753 height 489
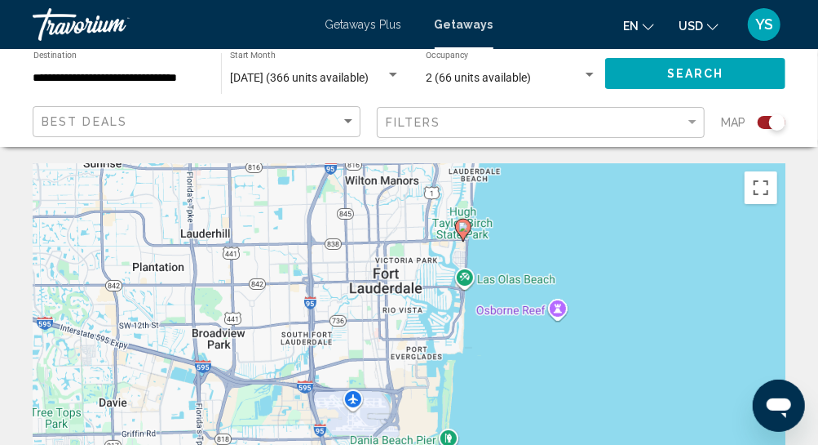
drag, startPoint x: 522, startPoint y: 279, endPoint x: 502, endPoint y: 426, distance: 148.3
click at [502, 426] on div "To activate drag with keyboard, press Alt + Enter. Once in keyboard drag state,…" at bounding box center [409, 407] width 753 height 489
click at [467, 228] on image "Main content" at bounding box center [463, 227] width 10 height 10
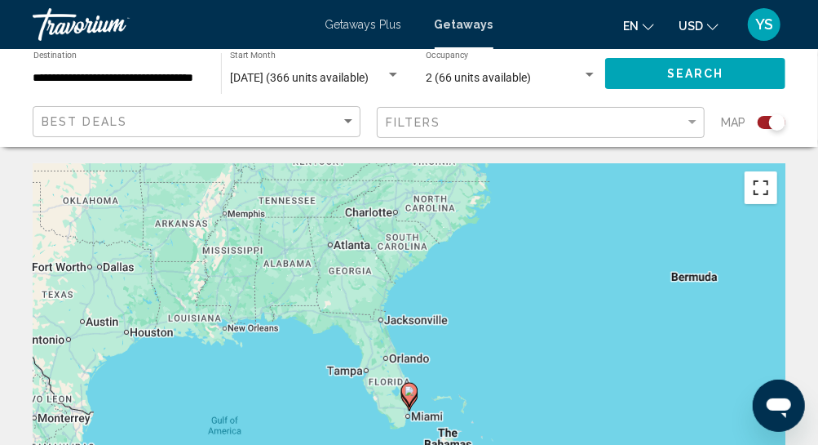
click at [762, 185] on button "Toggle fullscreen view" at bounding box center [761, 187] width 33 height 33
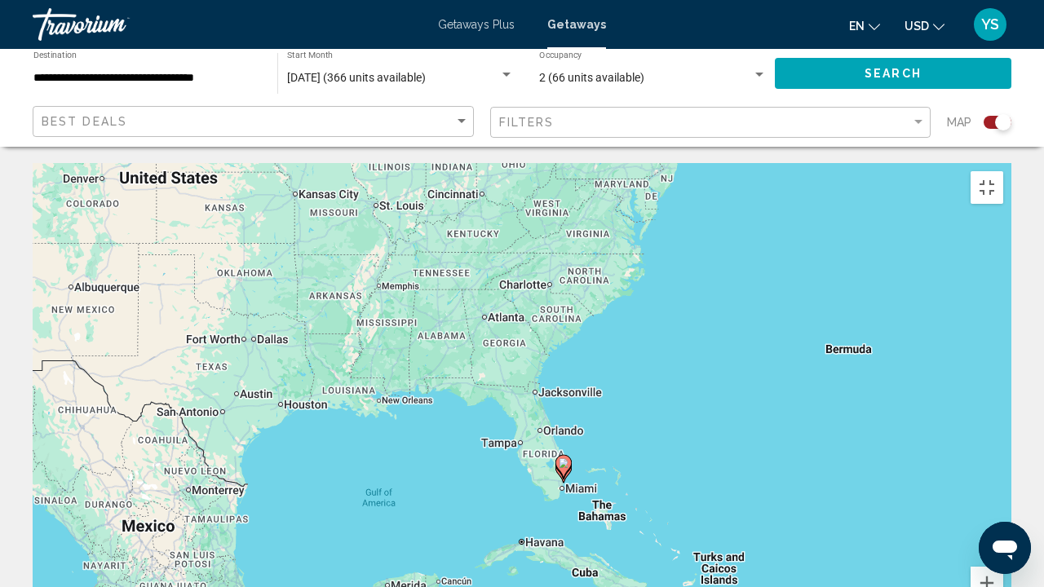
drag, startPoint x: 499, startPoint y: 258, endPoint x: 532, endPoint y: 341, distance: 89.4
click at [532, 341] on div "To activate drag with keyboard, press Alt + Enter. Once in keyboard drag state,…" at bounding box center [522, 407] width 979 height 489
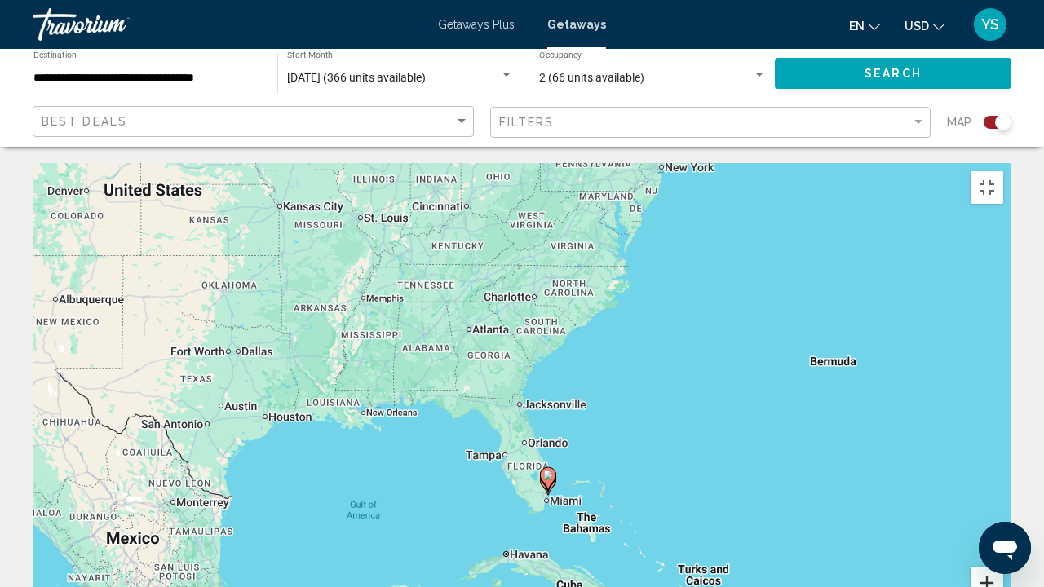
click at [1003, 567] on button "Zoom in" at bounding box center [987, 583] width 33 height 33
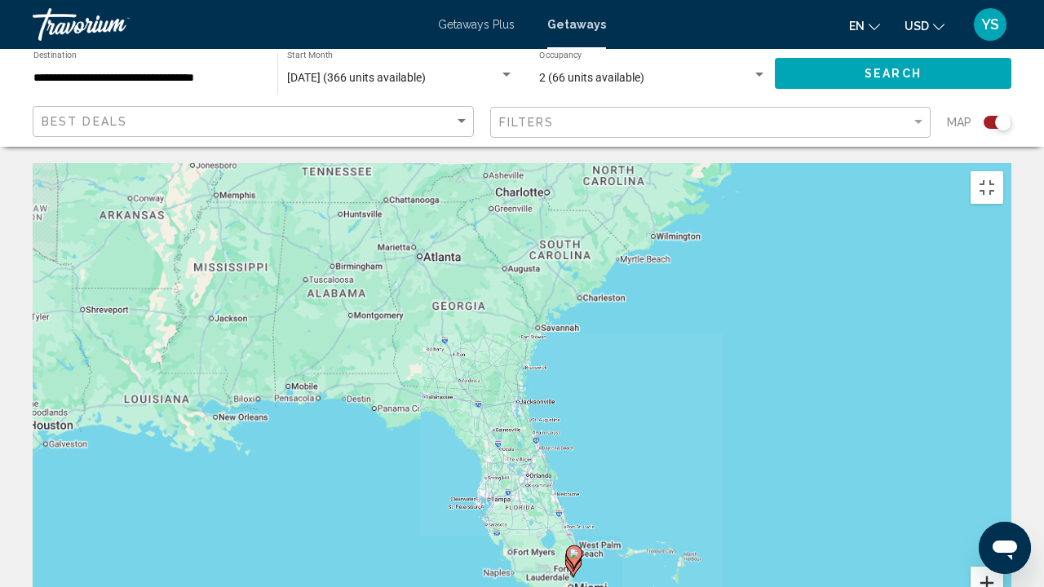
click at [1003, 567] on button "Zoom in" at bounding box center [987, 583] width 33 height 33
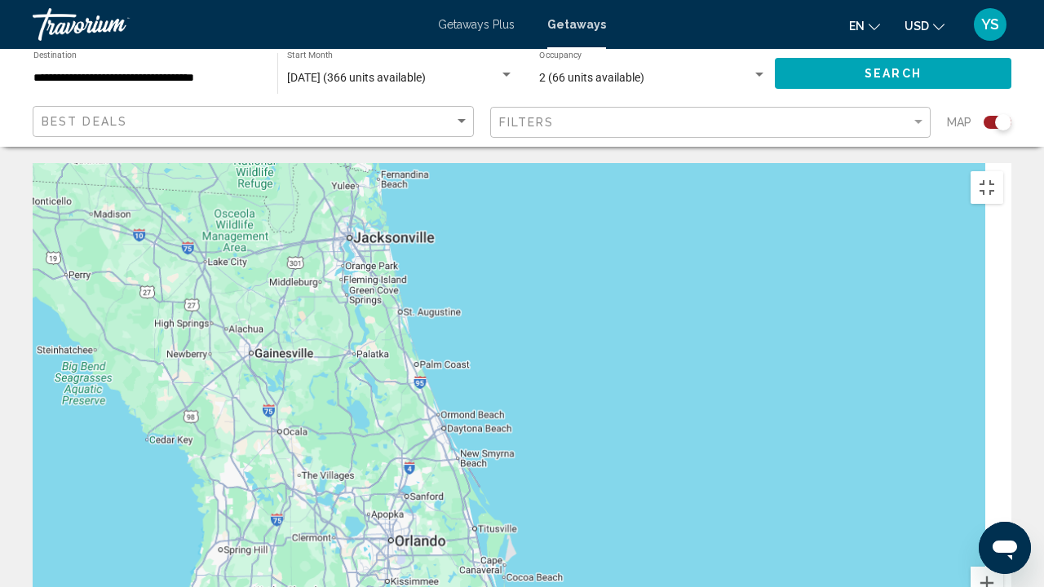
drag, startPoint x: 777, startPoint y: 511, endPoint x: 538, endPoint y: 245, distance: 358.1
click at [538, 245] on div "To activate drag with keyboard, press Alt + Enter. Once in keyboard drag state,…" at bounding box center [522, 407] width 979 height 489
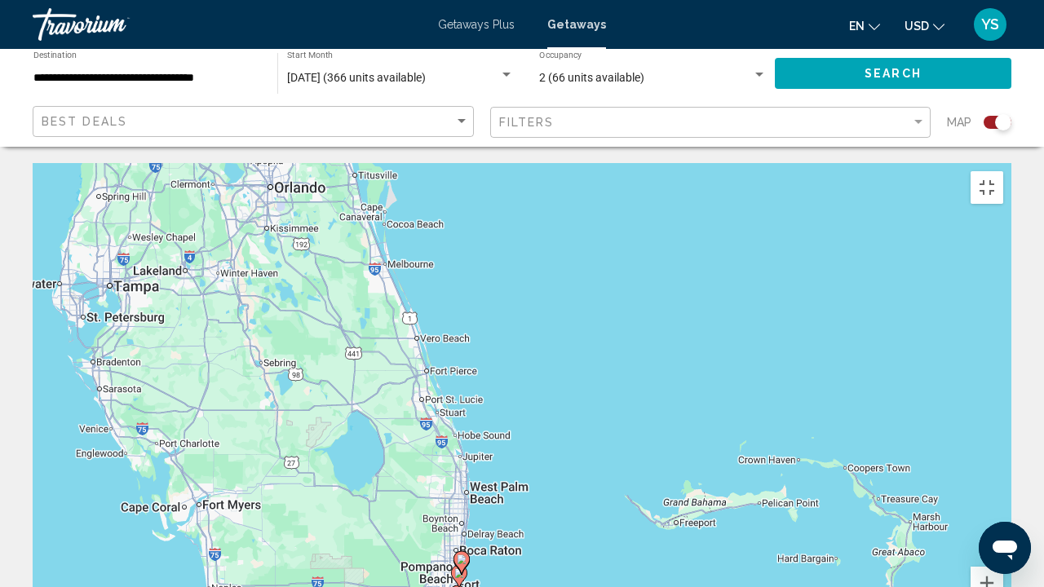
drag, startPoint x: 525, startPoint y: 428, endPoint x: 548, endPoint y: 249, distance: 180.9
click at [548, 249] on div "To activate drag with keyboard, press Alt + Enter. Once in keyboard drag state,…" at bounding box center [522, 407] width 979 height 489
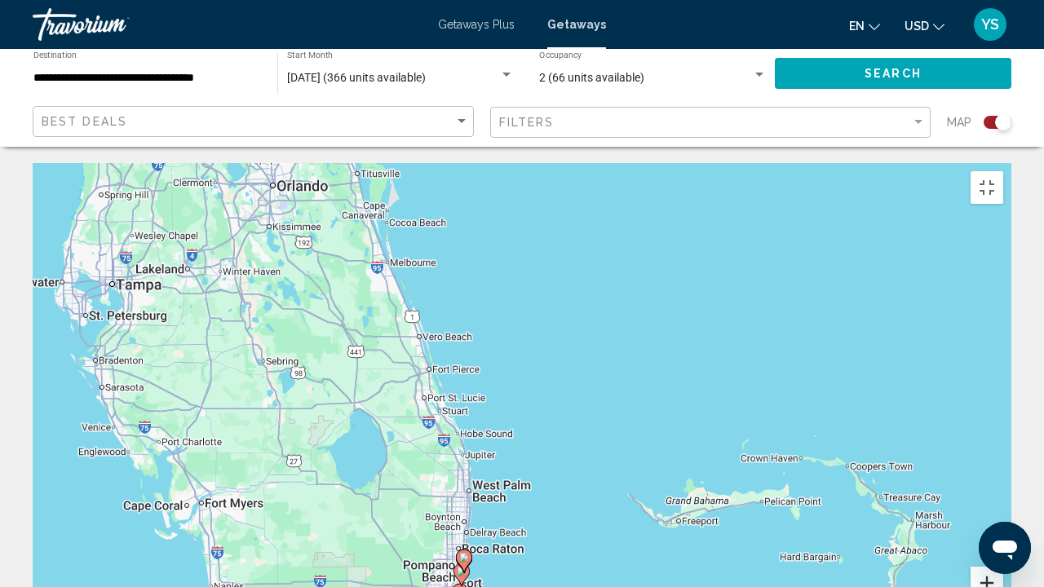
click at [1003, 567] on button "Zoom in" at bounding box center [987, 583] width 33 height 33
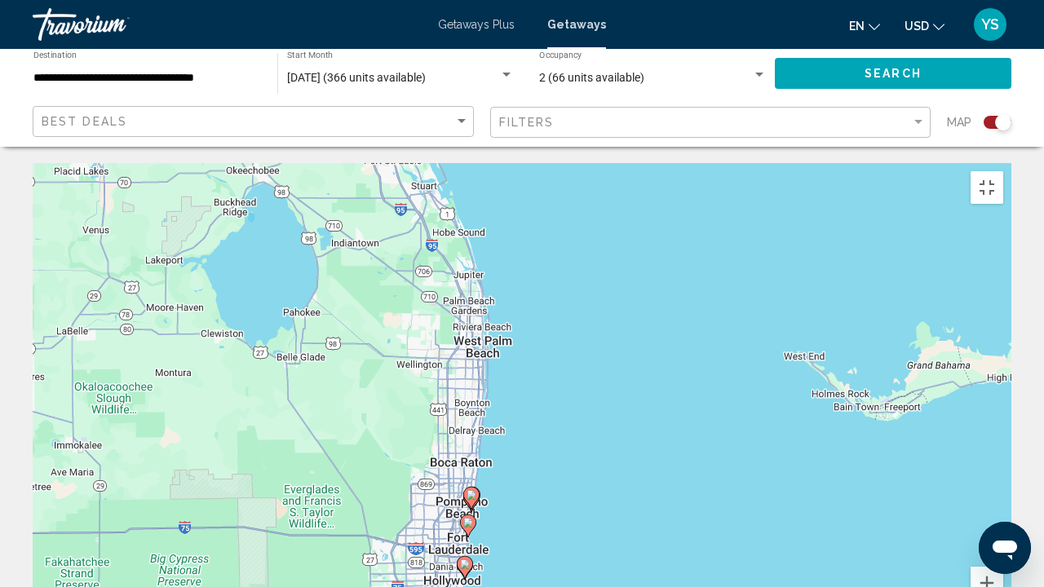
drag, startPoint x: 622, startPoint y: 372, endPoint x: 668, endPoint y: 230, distance: 149.1
click at [668, 230] on div "To activate drag with keyboard, press Alt + Enter. Once in keyboard drag state,…" at bounding box center [522, 407] width 979 height 489
click at [468, 518] on image "Main content" at bounding box center [468, 523] width 10 height 10
type input "**********"
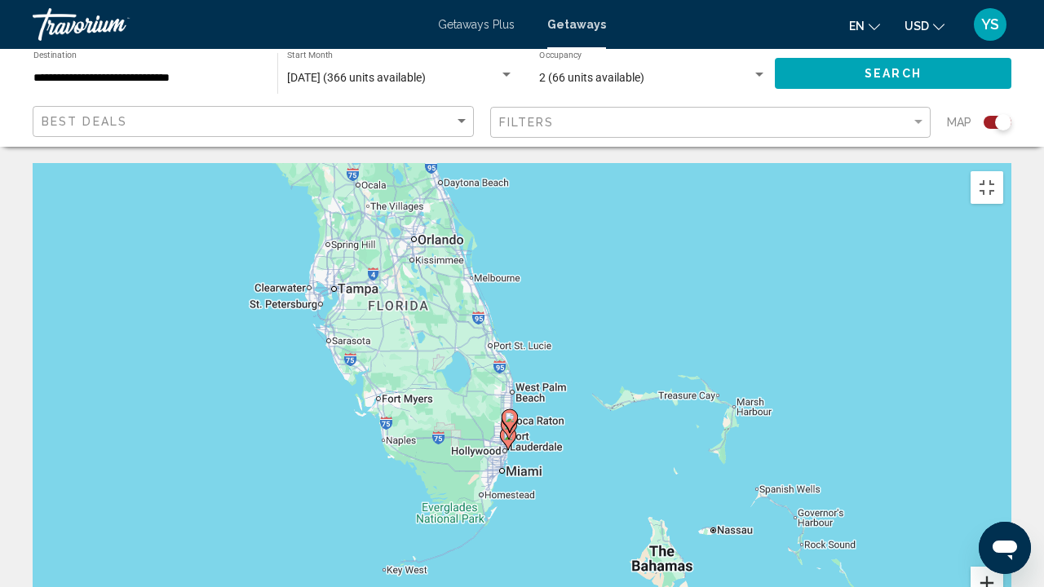
click at [1003, 567] on button "Zoom in" at bounding box center [987, 583] width 33 height 33
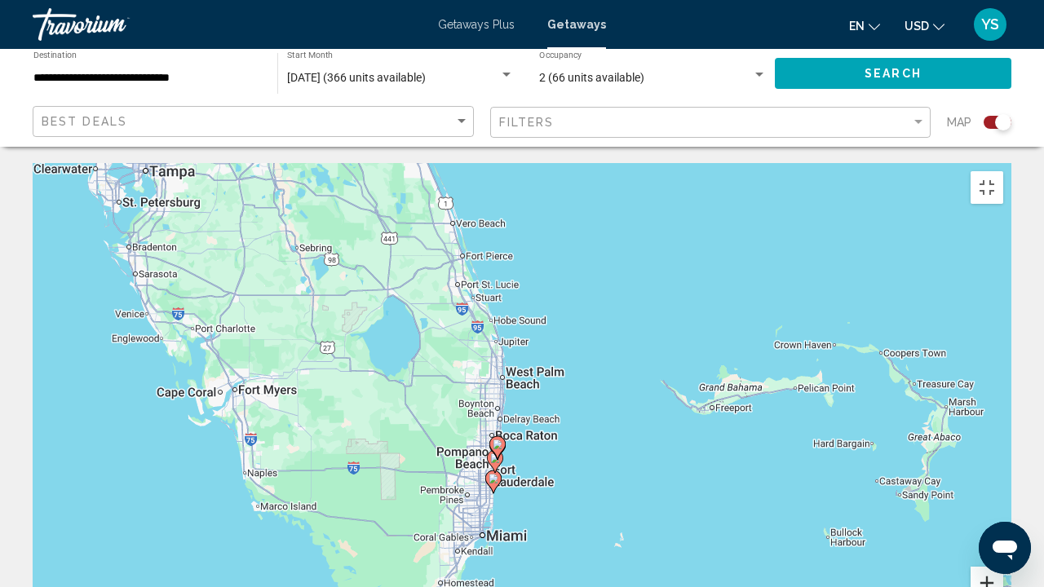
click at [1003, 567] on button "Zoom in" at bounding box center [987, 583] width 33 height 33
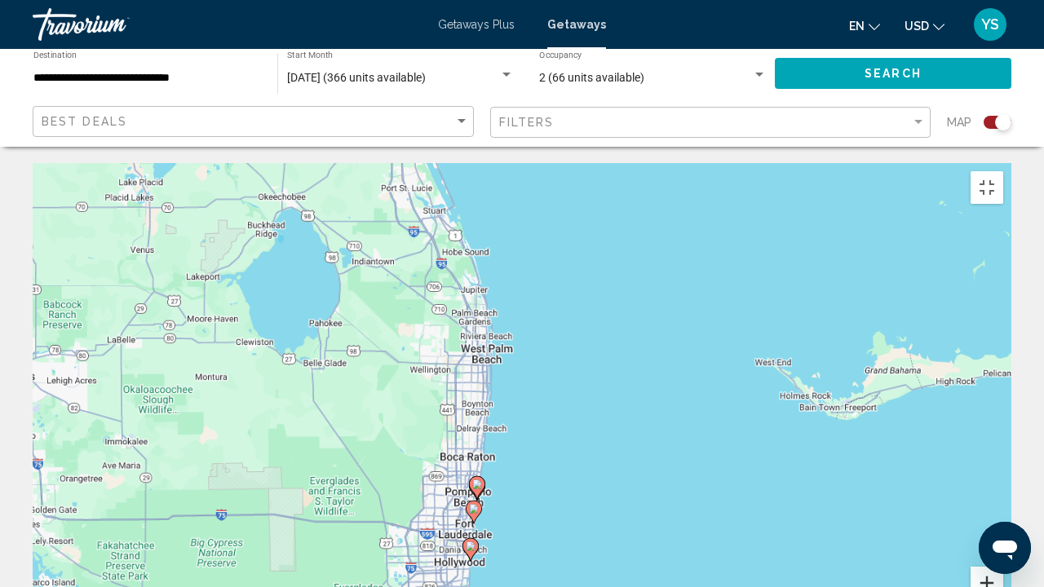
click at [1003, 567] on button "Zoom in" at bounding box center [987, 583] width 33 height 33
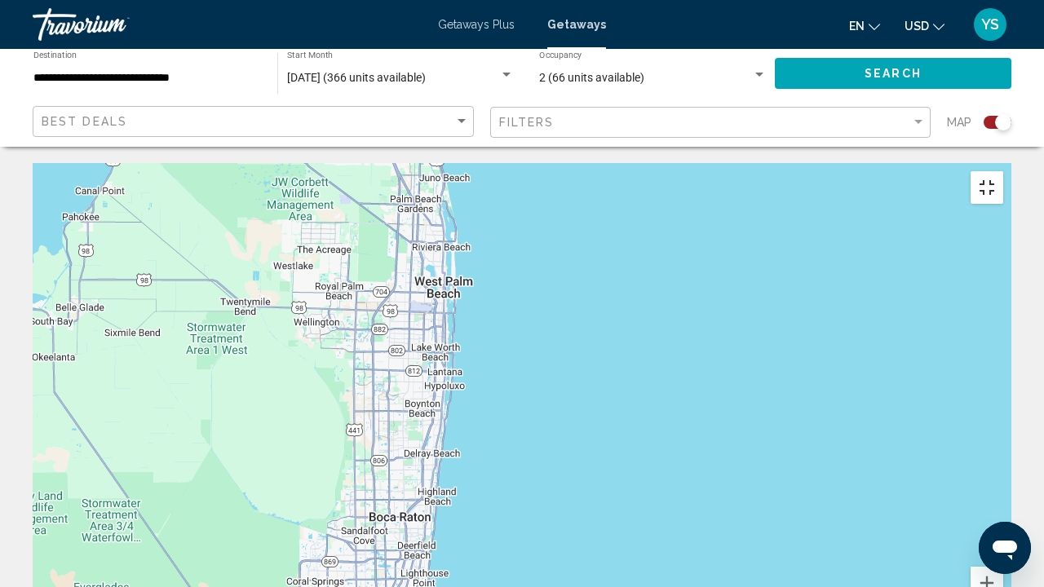
click at [1003, 171] on button "Toggle fullscreen view" at bounding box center [987, 187] width 33 height 33
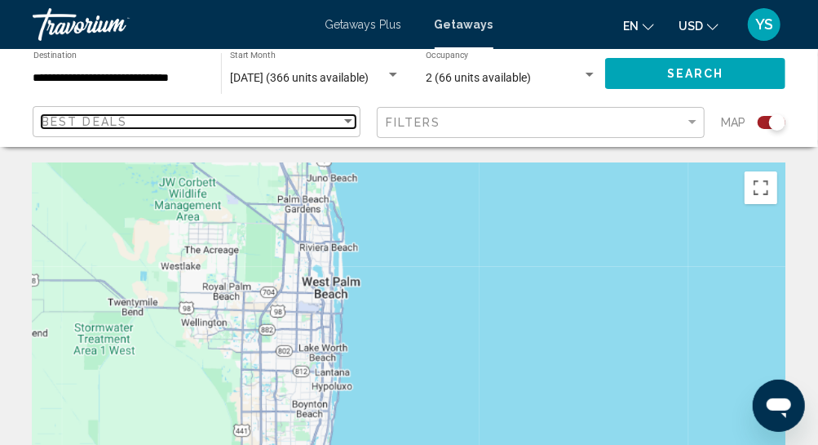
click at [117, 120] on span "Best Deals" at bounding box center [85, 121] width 86 height 13
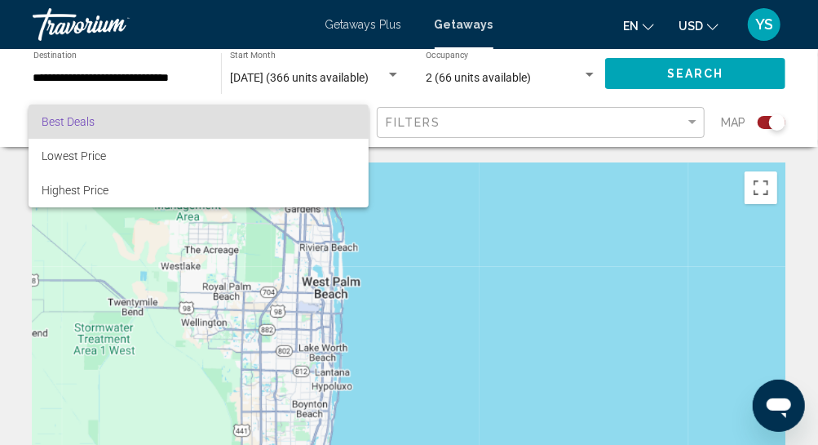
click at [482, 129] on div at bounding box center [409, 222] width 818 height 445
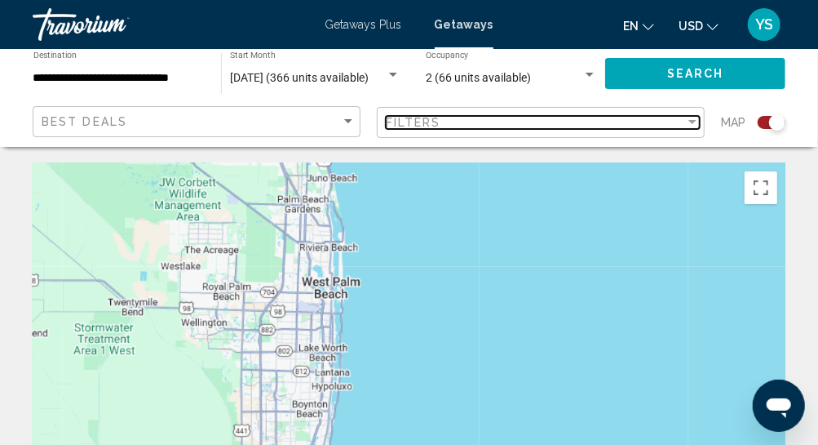
click at [481, 124] on div "Filters" at bounding box center [535, 122] width 299 height 13
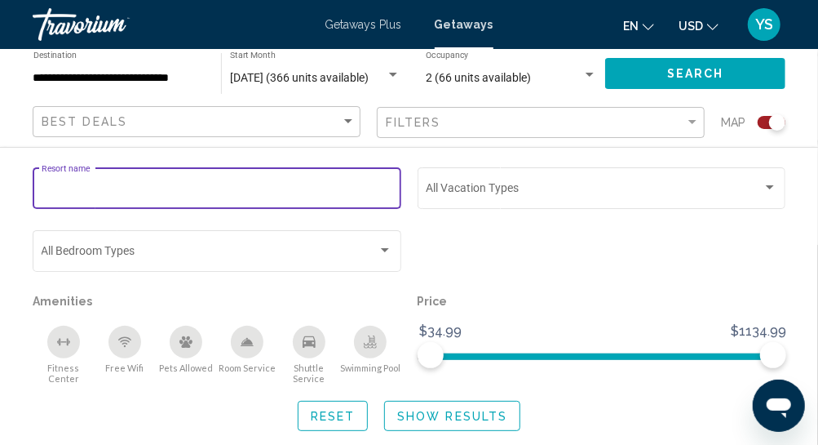
click at [181, 188] on input "Resort name" at bounding box center [218, 190] width 352 height 13
click at [120, 189] on input "Resort name" at bounding box center [218, 190] width 352 height 13
type input "**********"
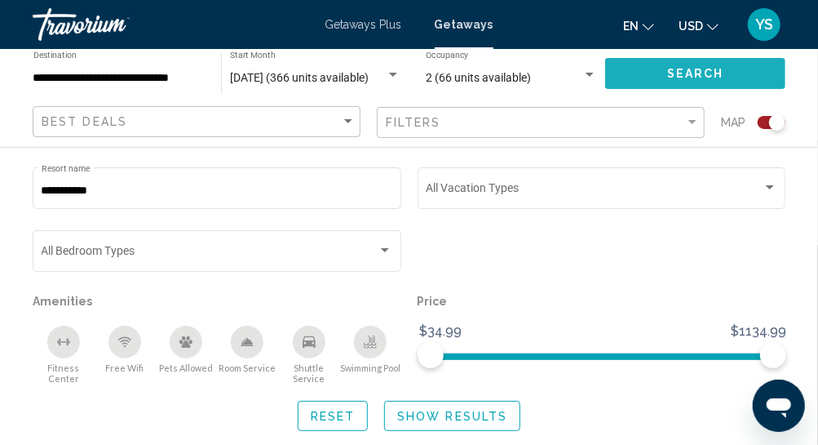
click at [671, 82] on button "Search" at bounding box center [695, 73] width 180 height 30
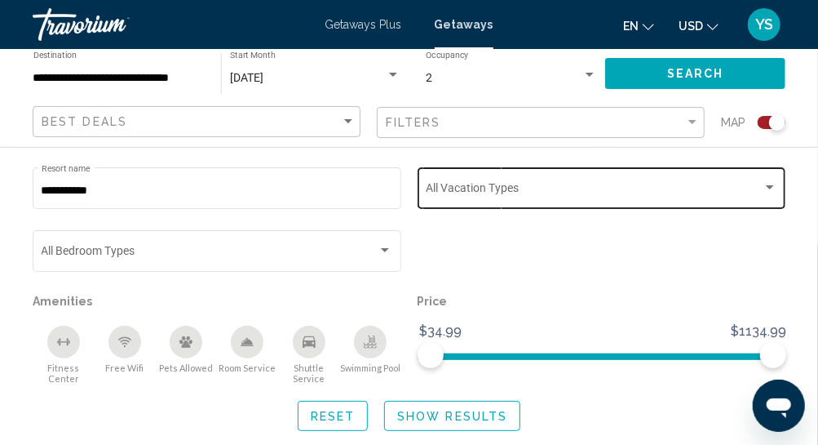
scroll to position [272, 0]
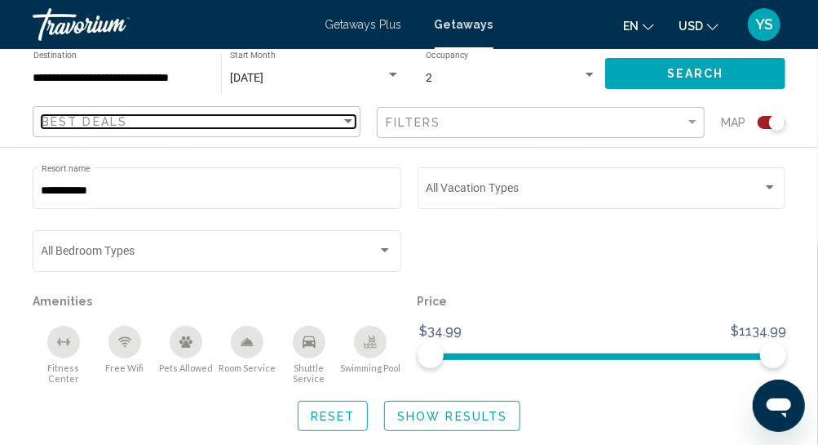
click at [237, 120] on div "Best Deals" at bounding box center [191, 121] width 299 height 13
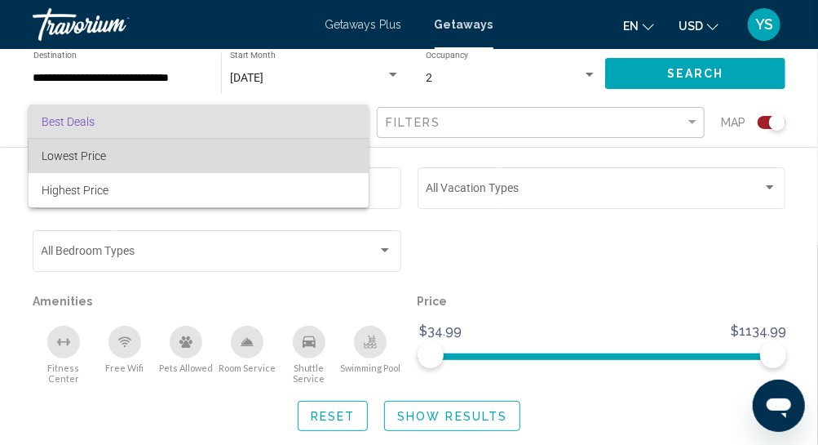
click at [200, 158] on span "Lowest Price" at bounding box center [199, 156] width 315 height 34
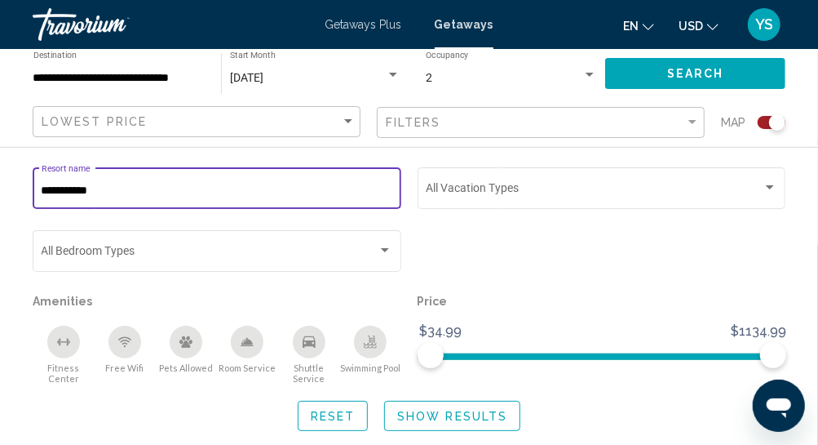
drag, startPoint x: 103, startPoint y: 197, endPoint x: 8, endPoint y: 185, distance: 95.3
click at [8, 185] on div "**********" at bounding box center [409, 297] width 818 height 267
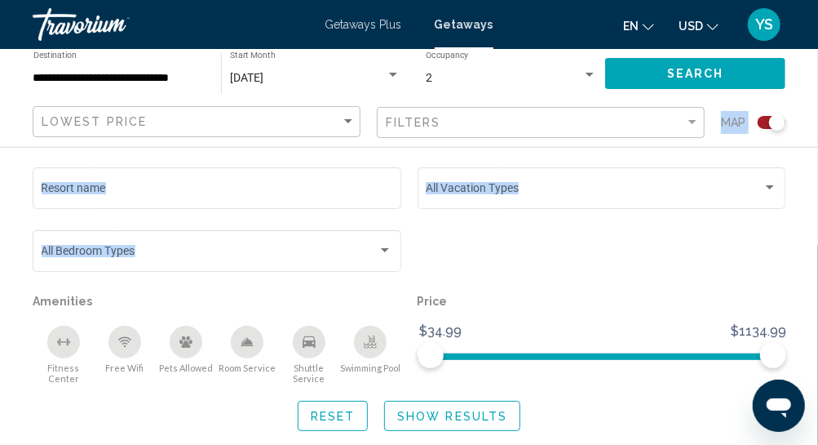
drag, startPoint x: 654, startPoint y: 257, endPoint x: 658, endPoint y: 129, distance: 128.1
click at [658, 129] on app-map-search-filters "Lowest Price Filters Map Resort name Vacation Types All Vacation Types Bedroom …" at bounding box center [409, 122] width 786 height 49
click at [764, 124] on div "Search widget" at bounding box center [772, 122] width 28 height 13
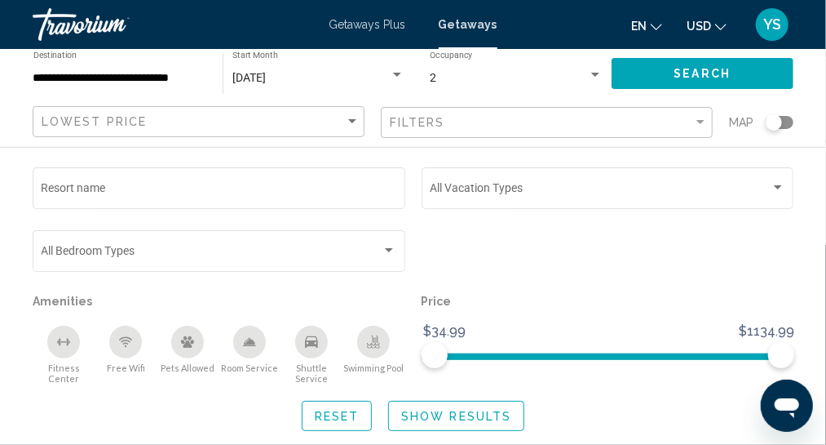
click at [478, 414] on button "Show Results" at bounding box center [456, 416] width 136 height 30
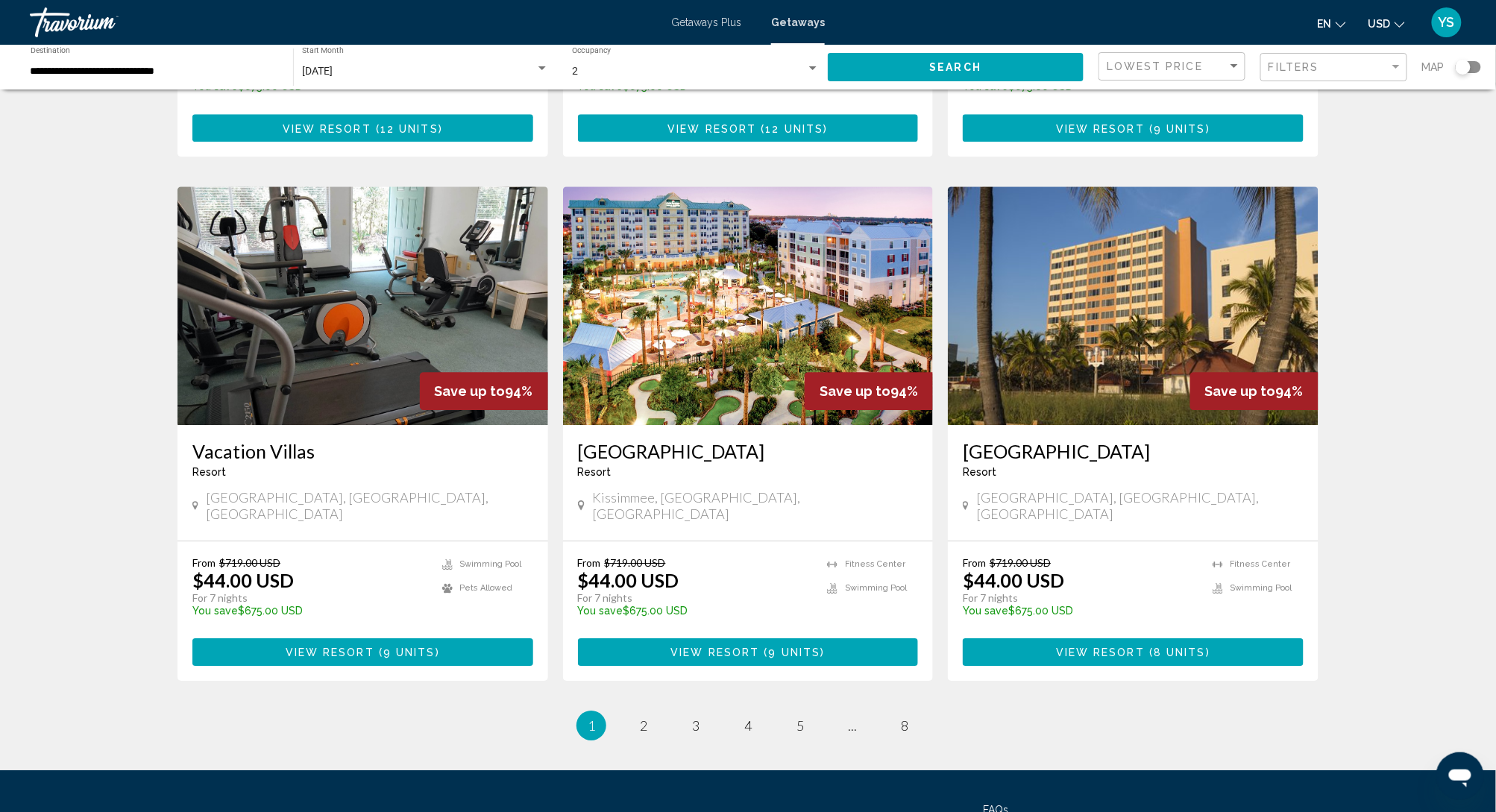
scroll to position [1591, 0]
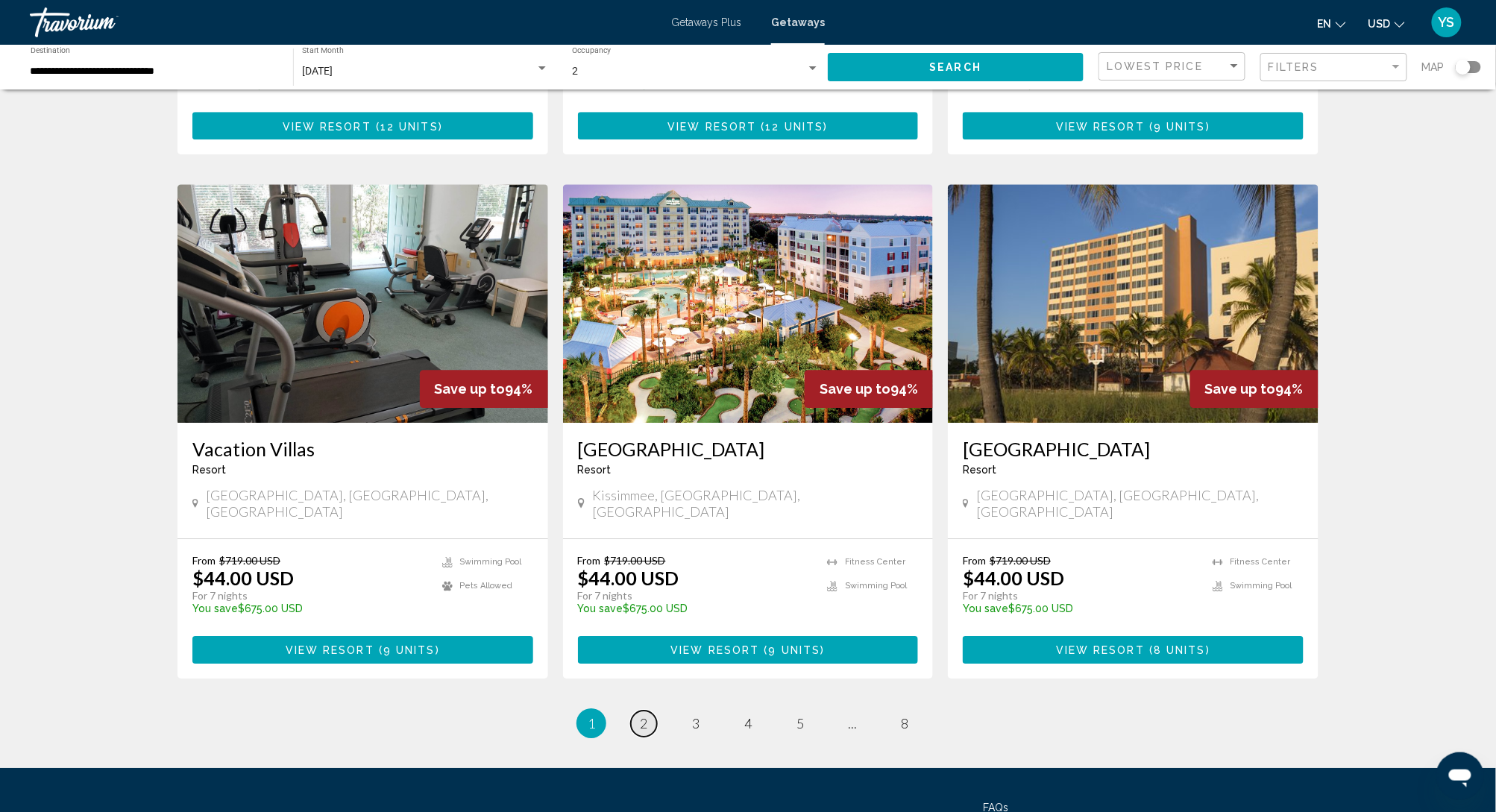
click at [638, 609] on link "page 2" at bounding box center [644, 723] width 27 height 27
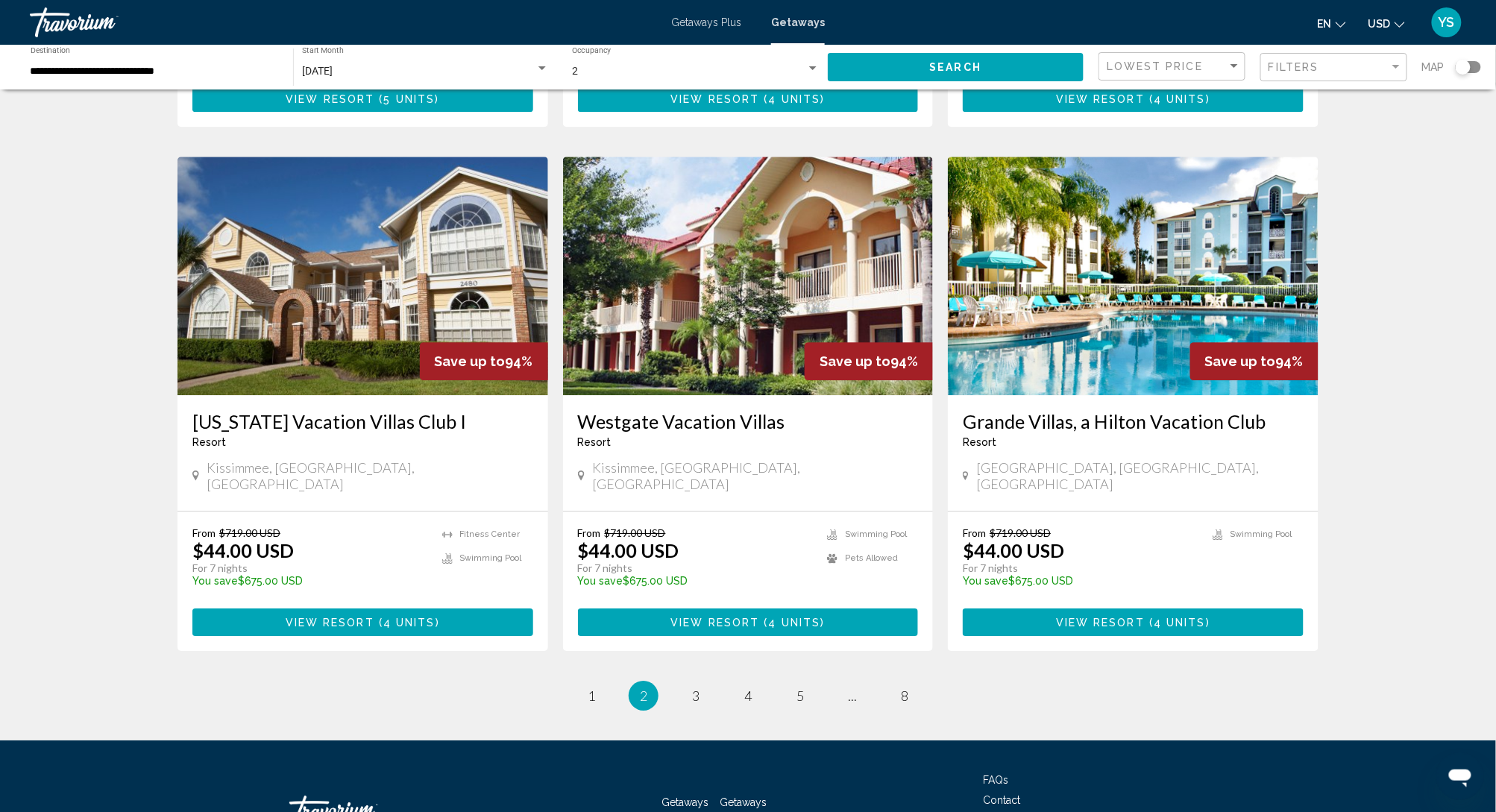
scroll to position [1620, 0]
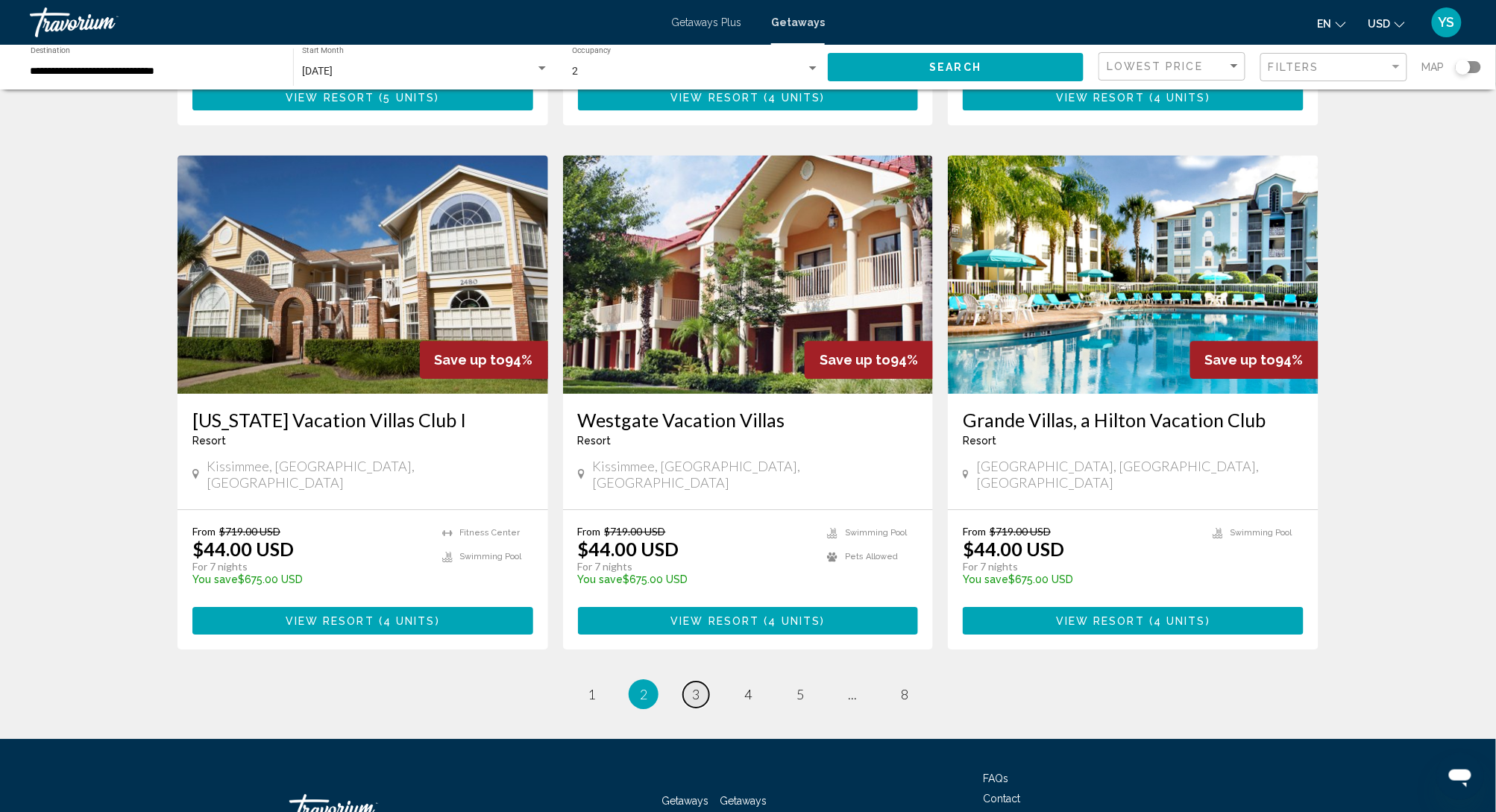
click at [690, 609] on link "page 3" at bounding box center [696, 695] width 27 height 27
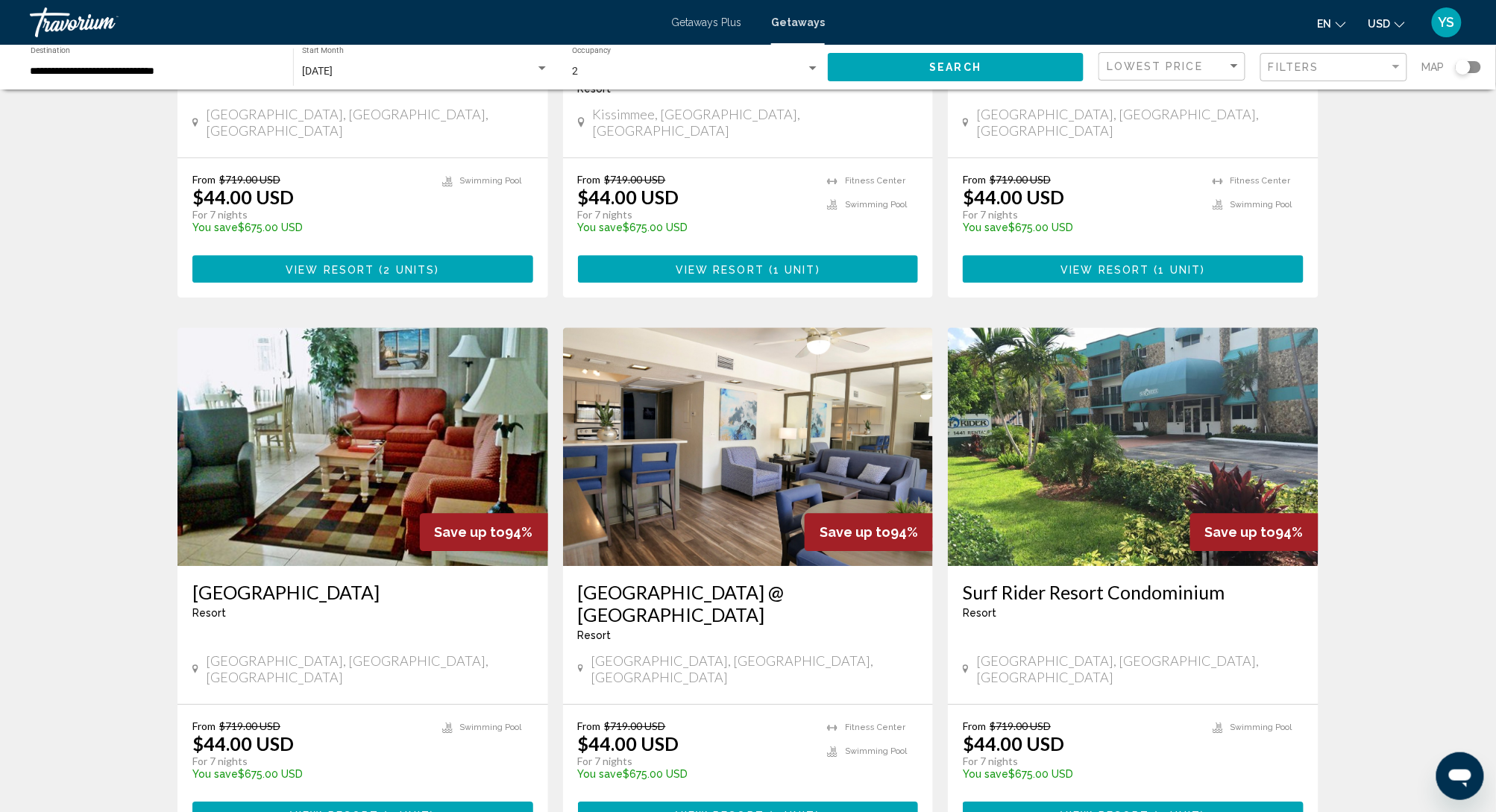
scroll to position [1492, 0]
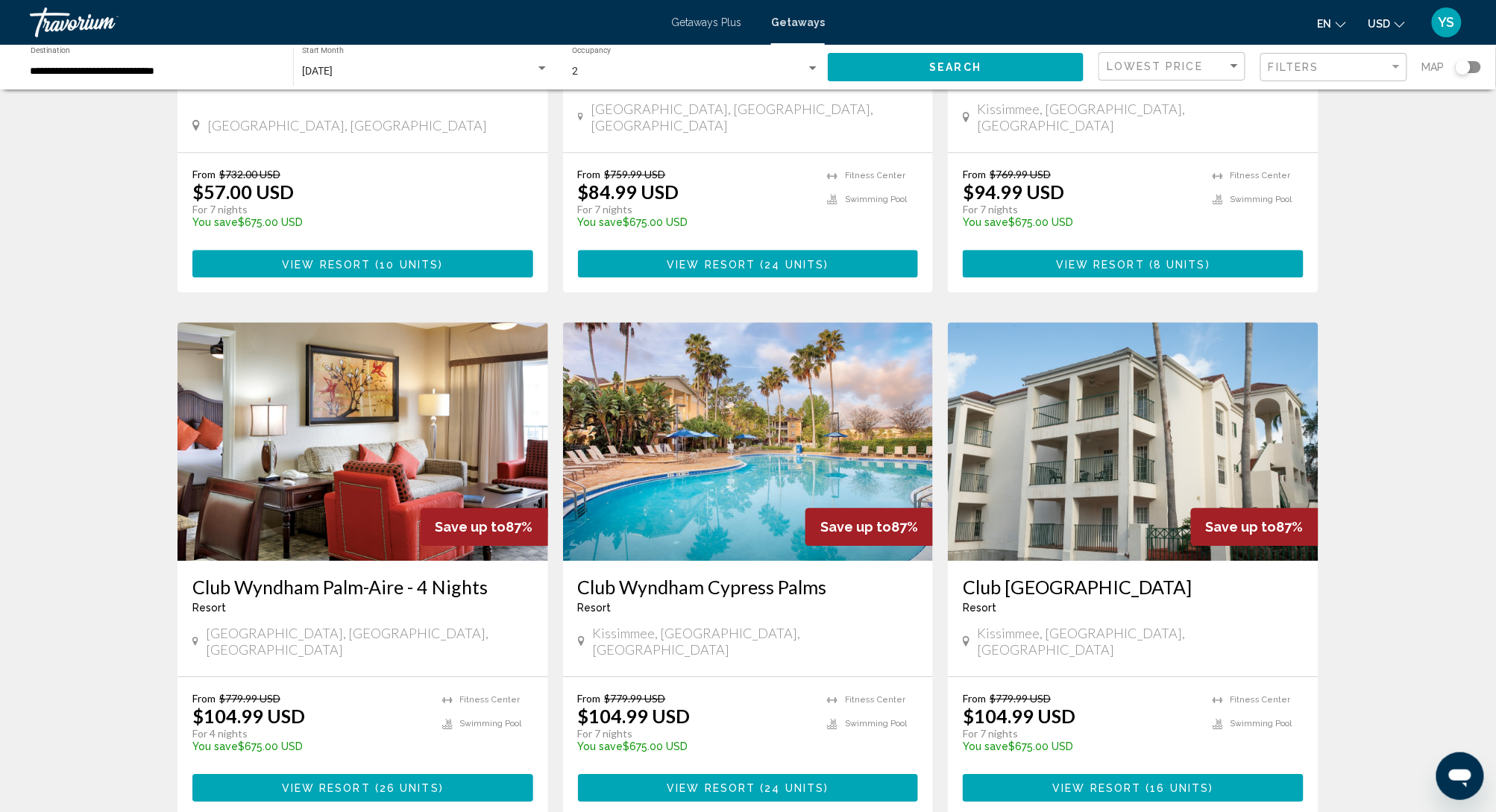
scroll to position [1492, 0]
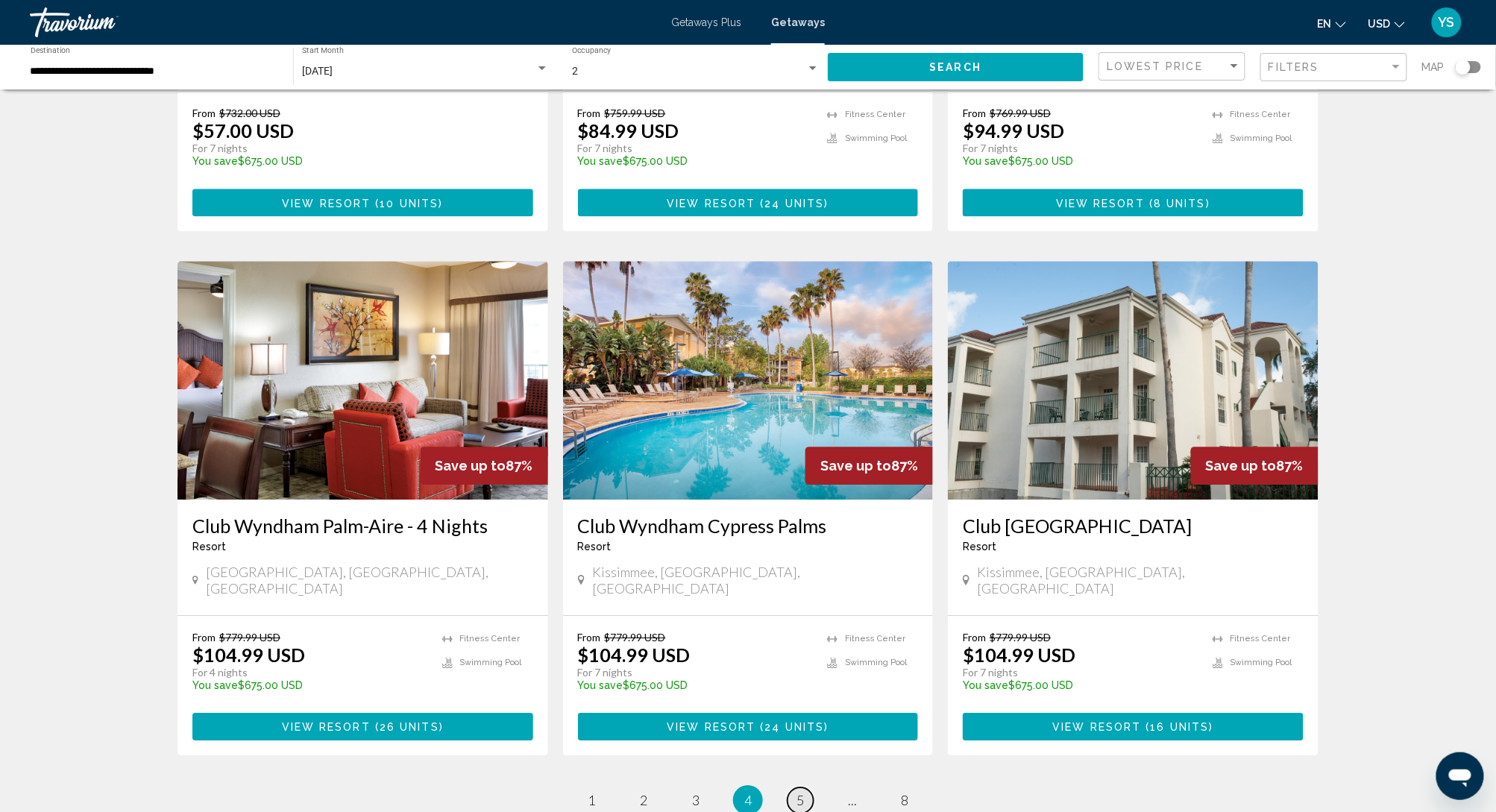
click at [801, 609] on span "5" at bounding box center [800, 800] width 7 height 16
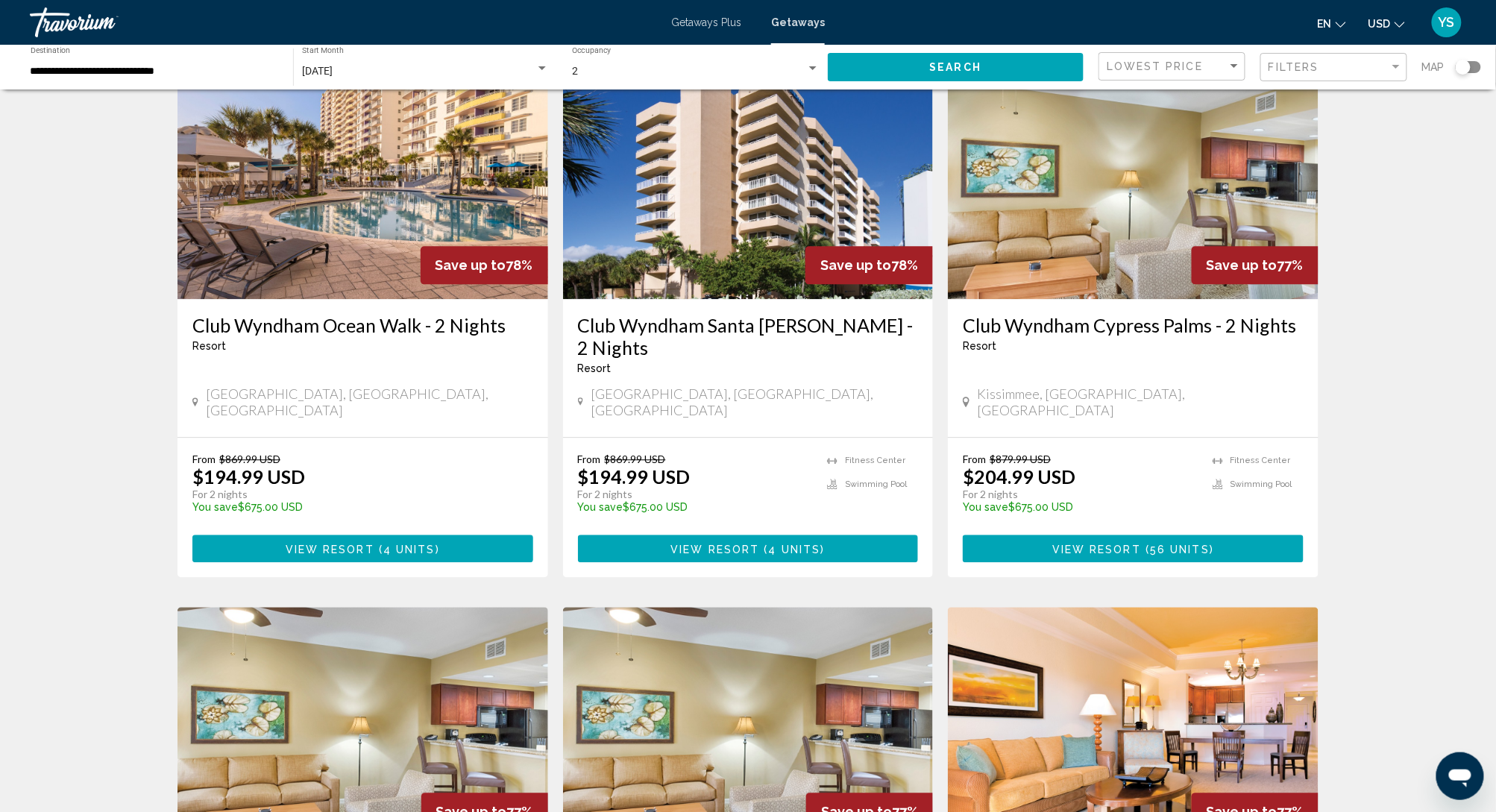
scroll to position [1492, 0]
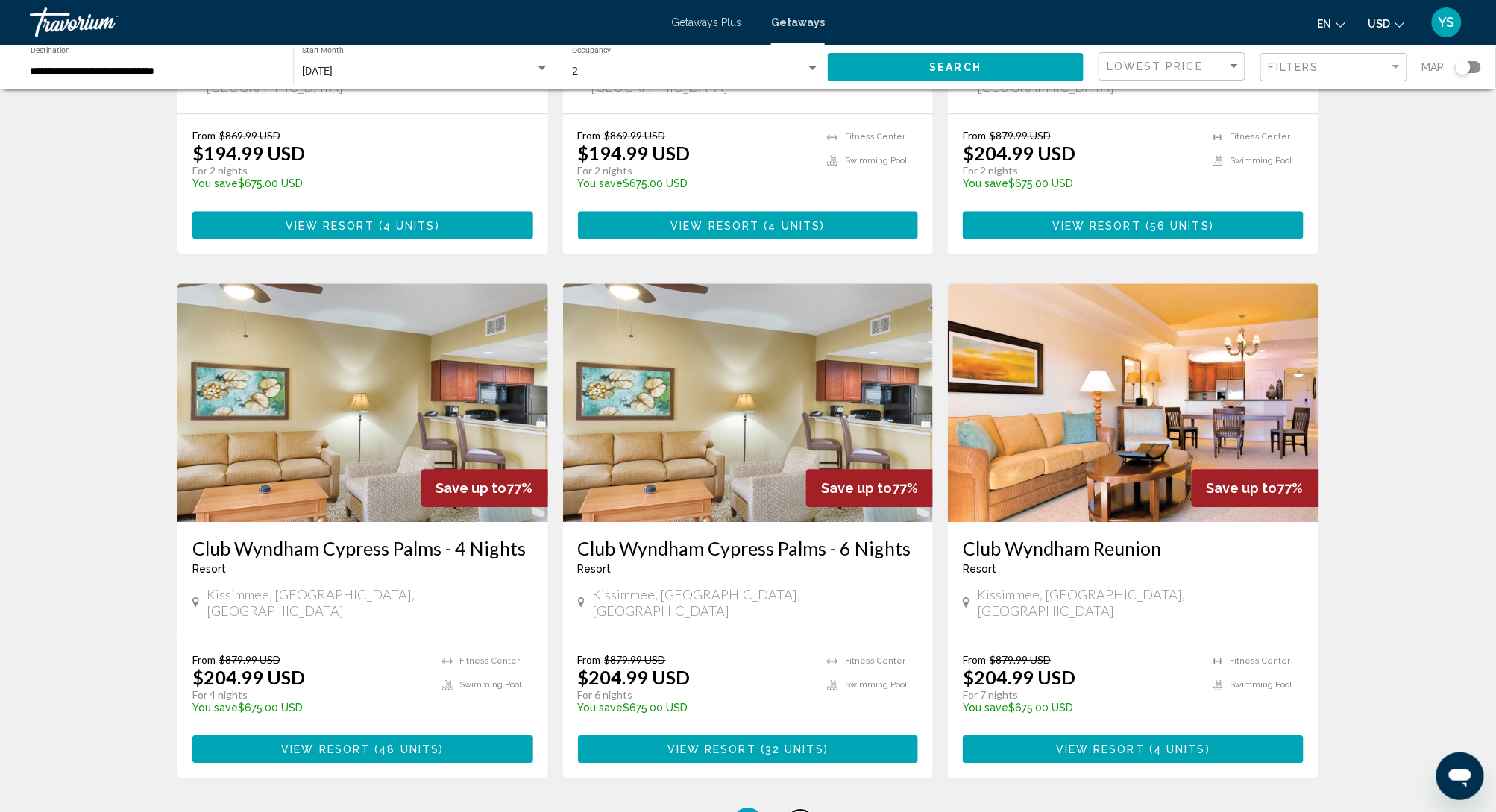
click at [800, 609] on span "6" at bounding box center [800, 823] width 7 height 16
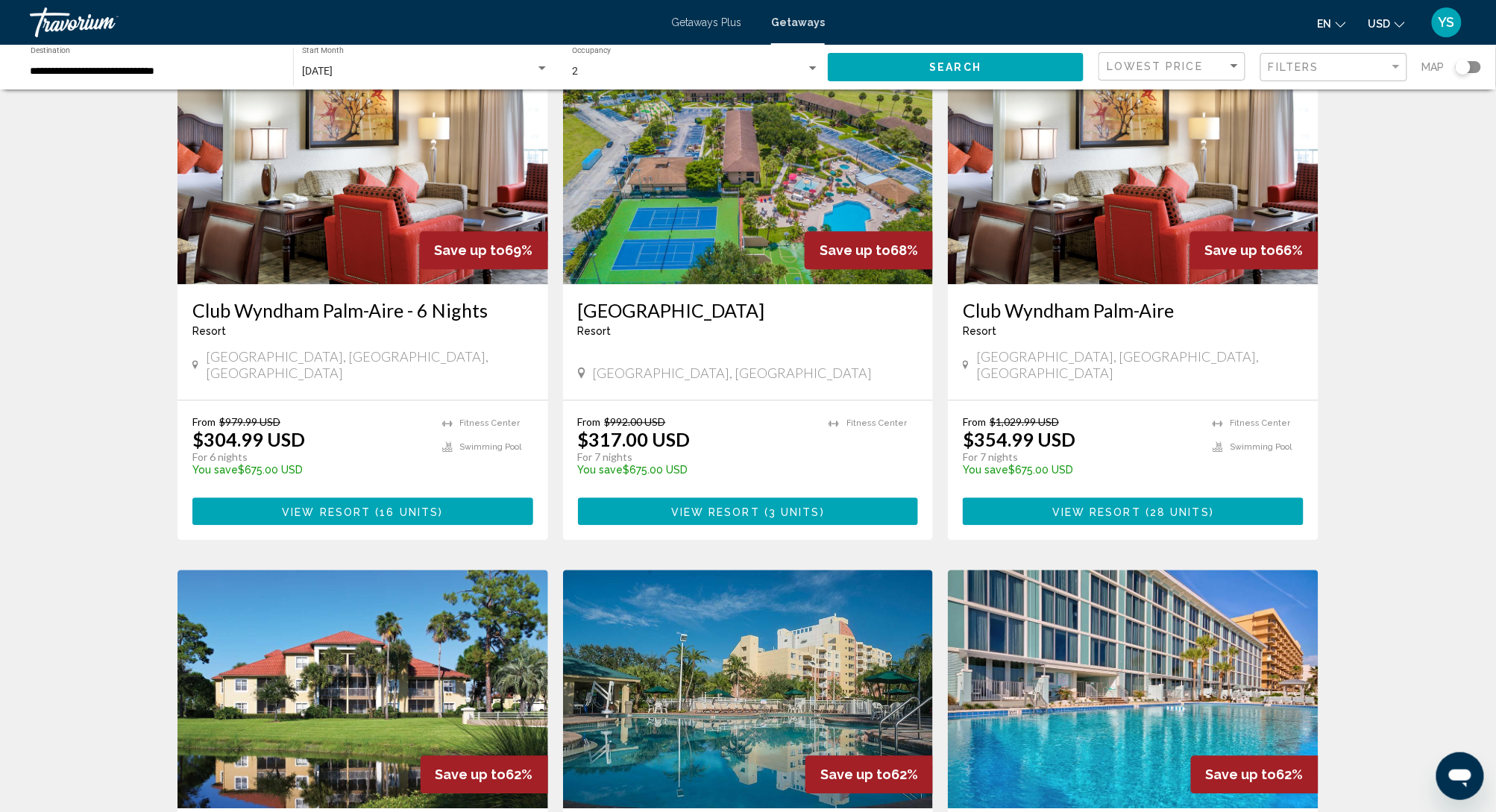
scroll to position [1620, 0]
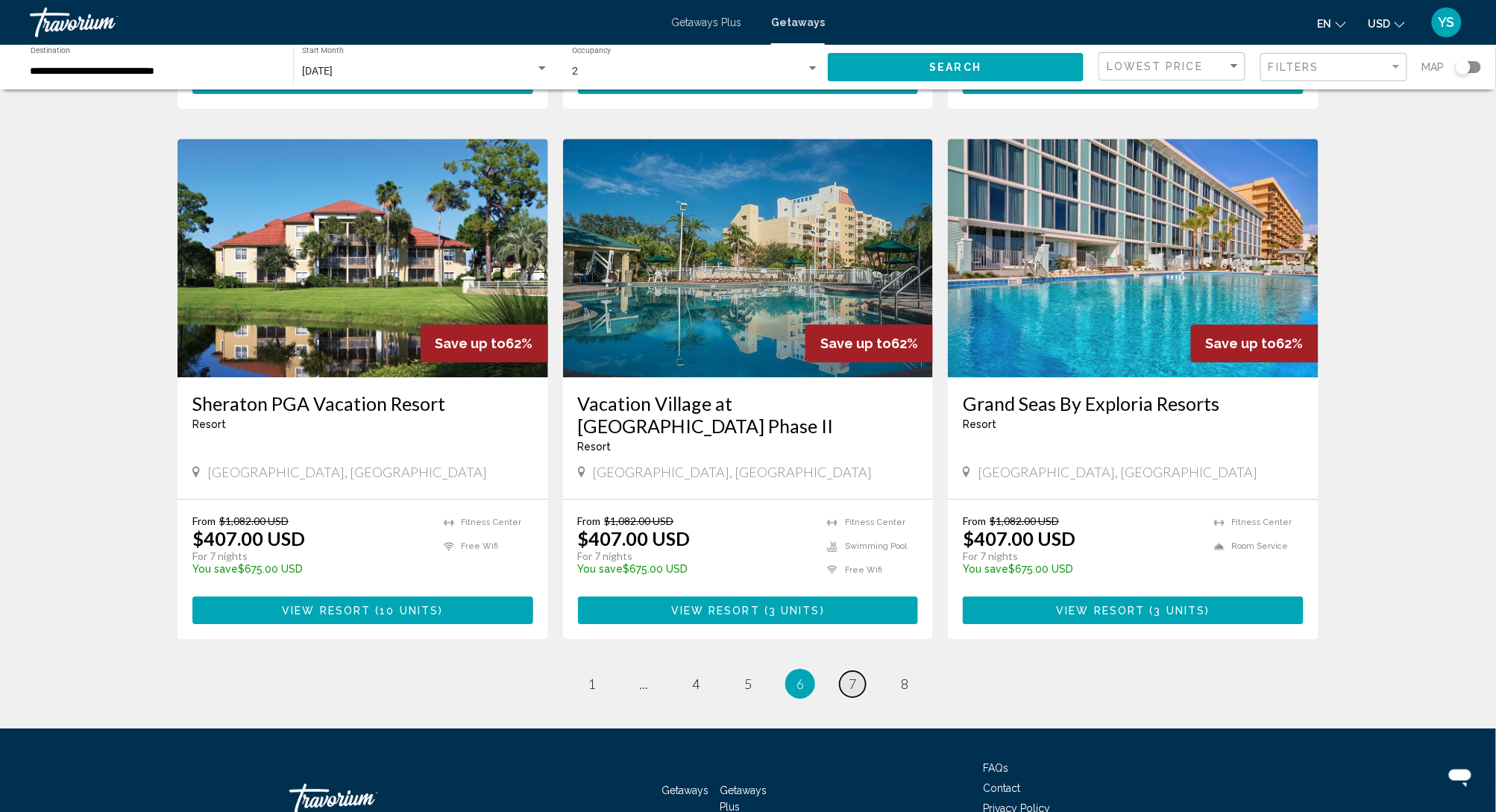
click at [851, 609] on span "7" at bounding box center [852, 684] width 7 height 16
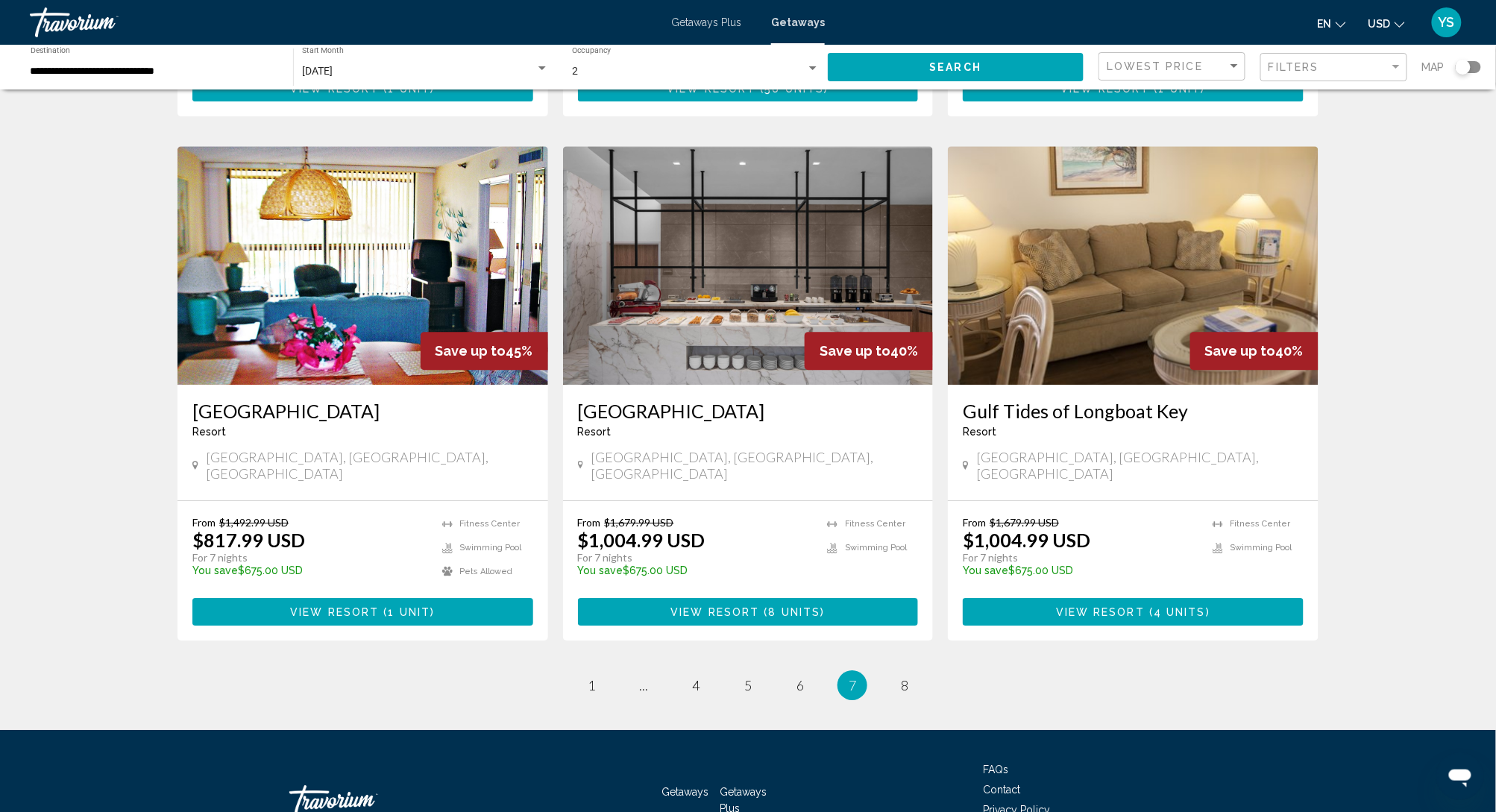
scroll to position [1591, 0]
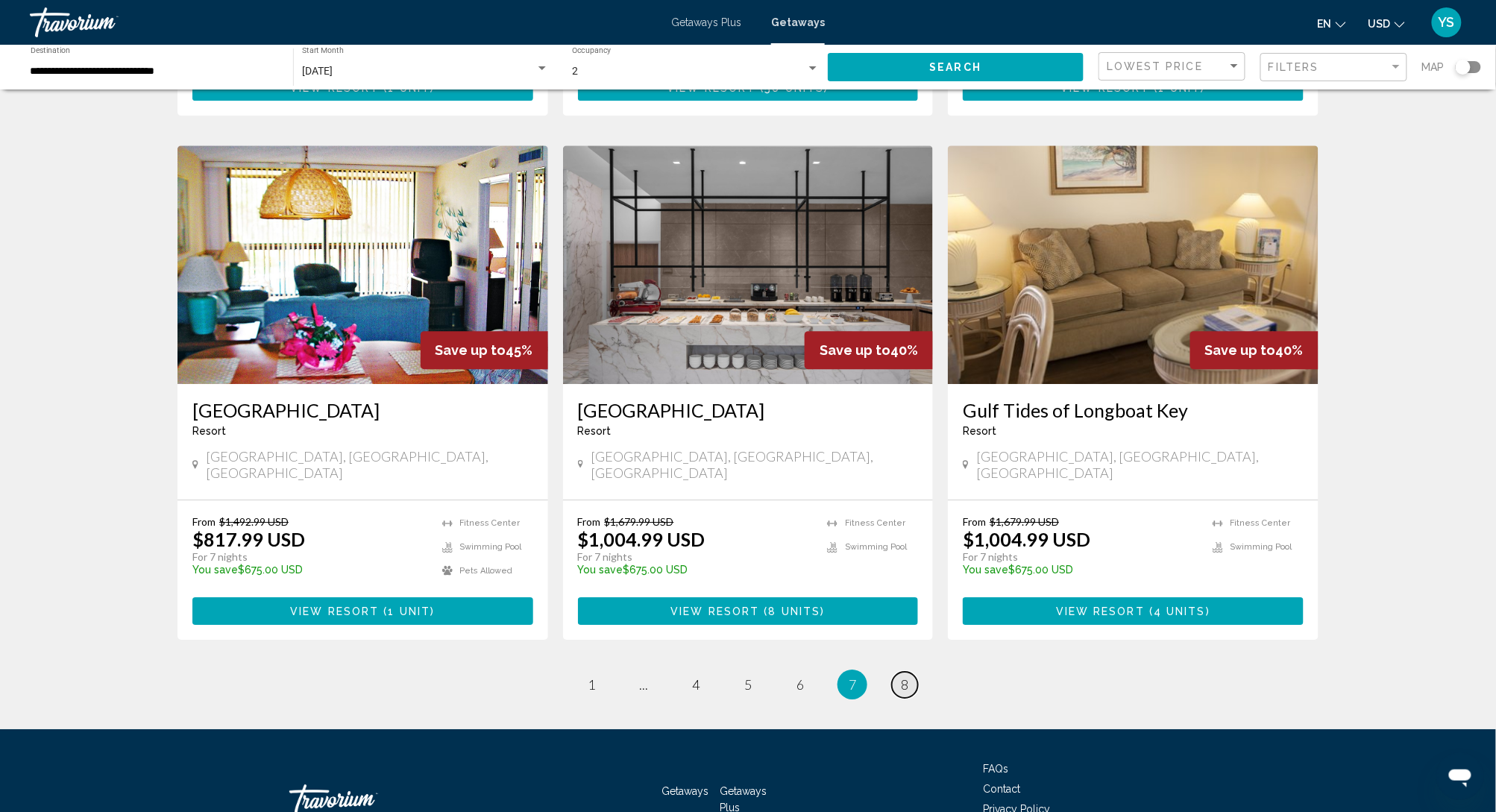
click at [910, 609] on link "page 8" at bounding box center [905, 685] width 27 height 27
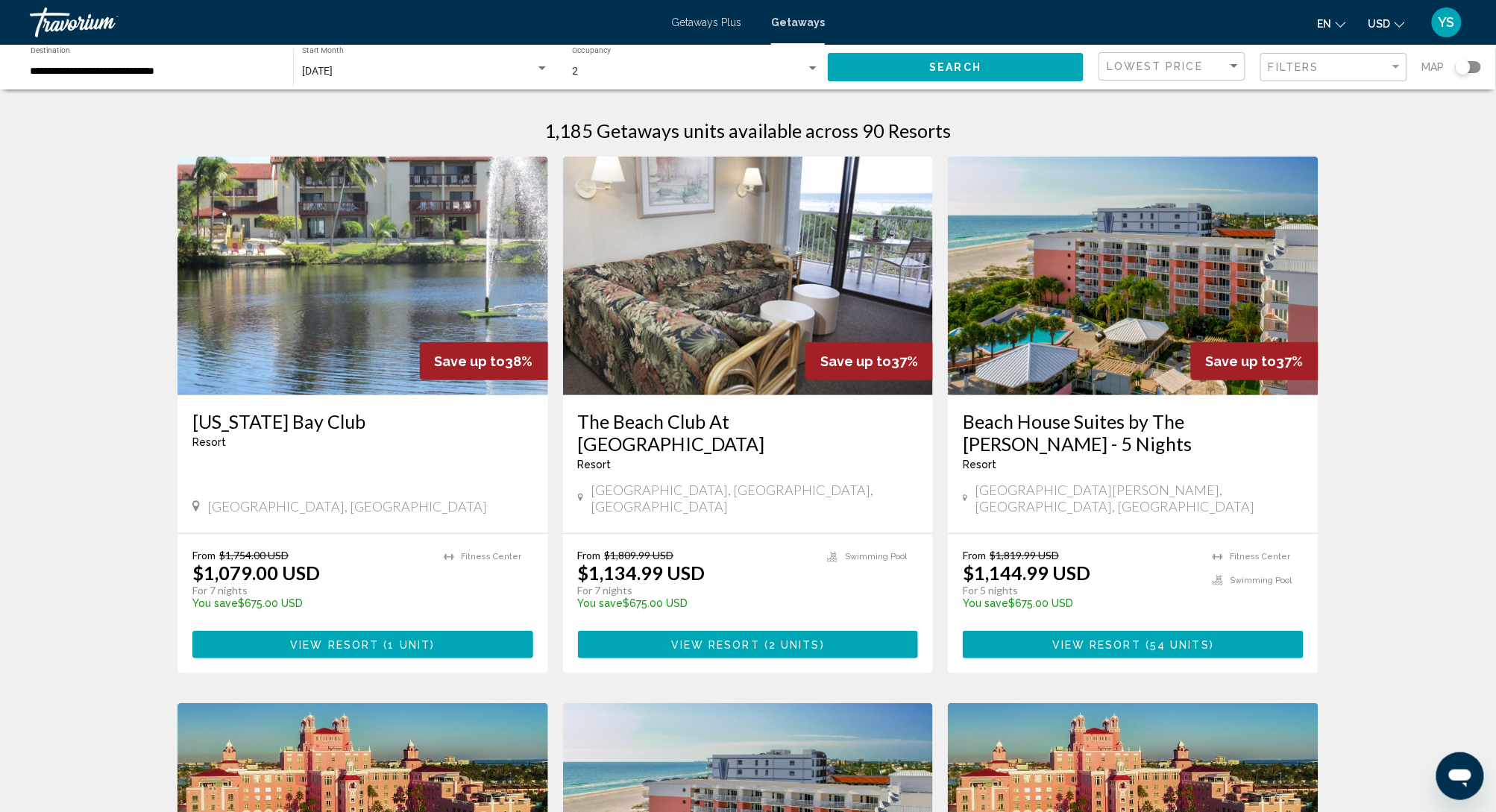
click at [702, 25] on span "Getaways Plus" at bounding box center [706, 22] width 70 height 12
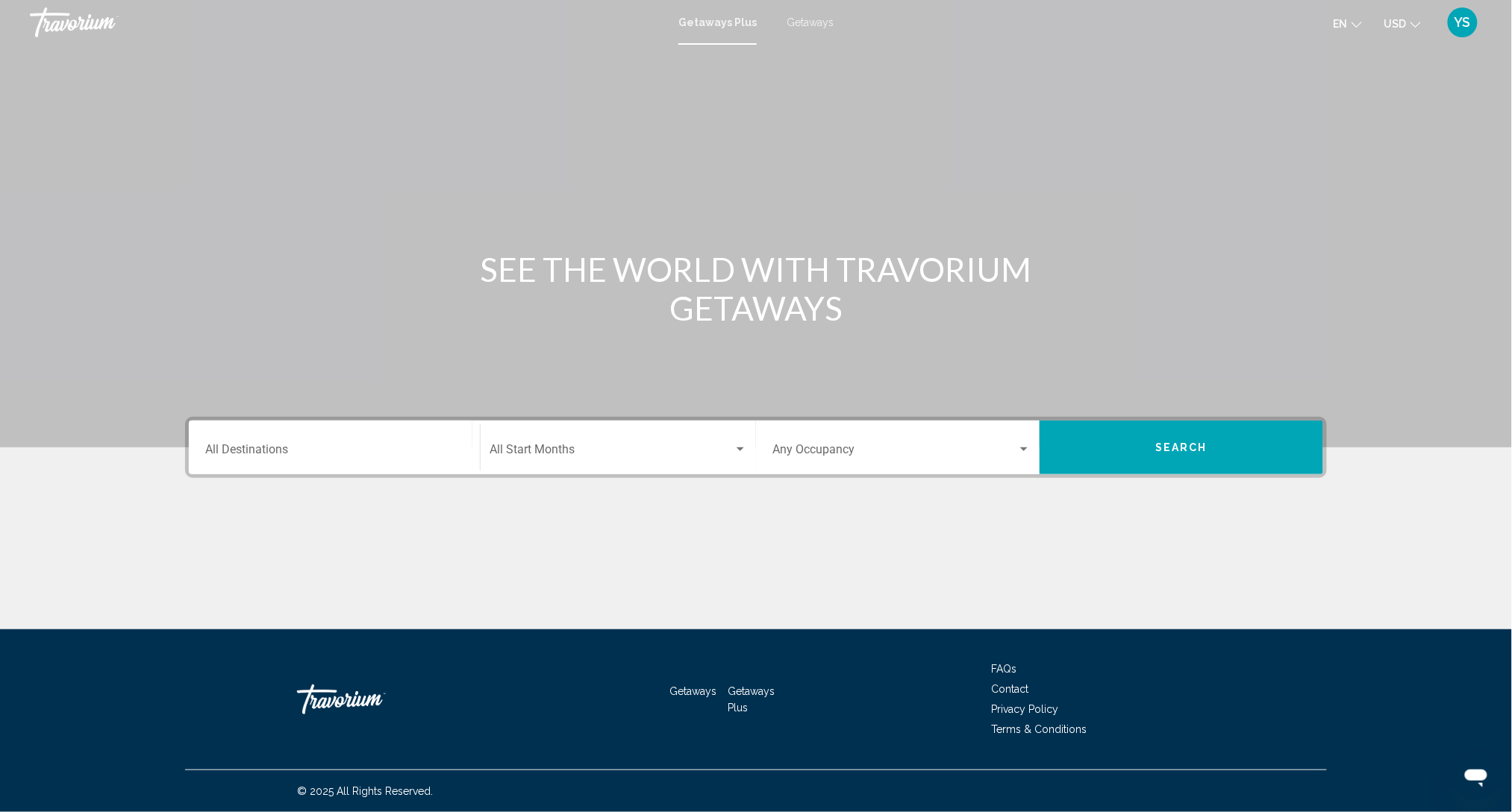
click at [69, 19] on div "Travorium" at bounding box center [104, 22] width 149 height 30
